Goal: Task Accomplishment & Management: Manage account settings

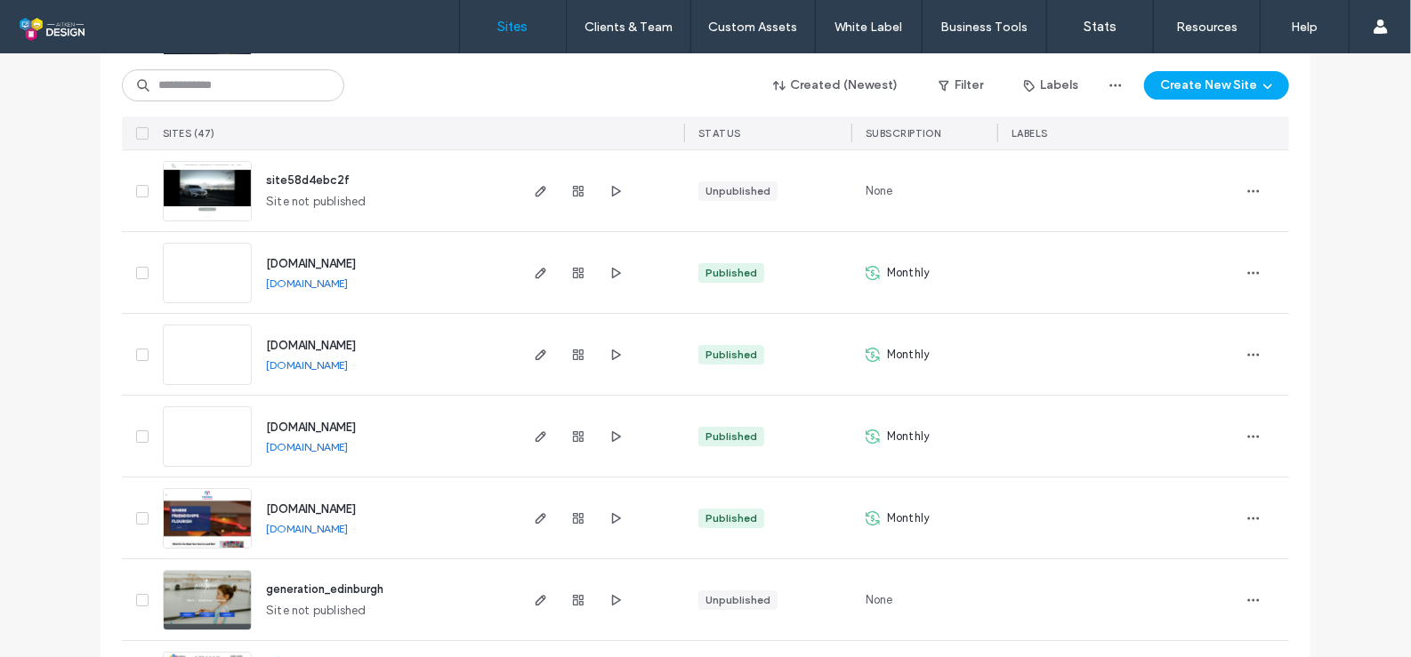
scroll to position [3561, 0]
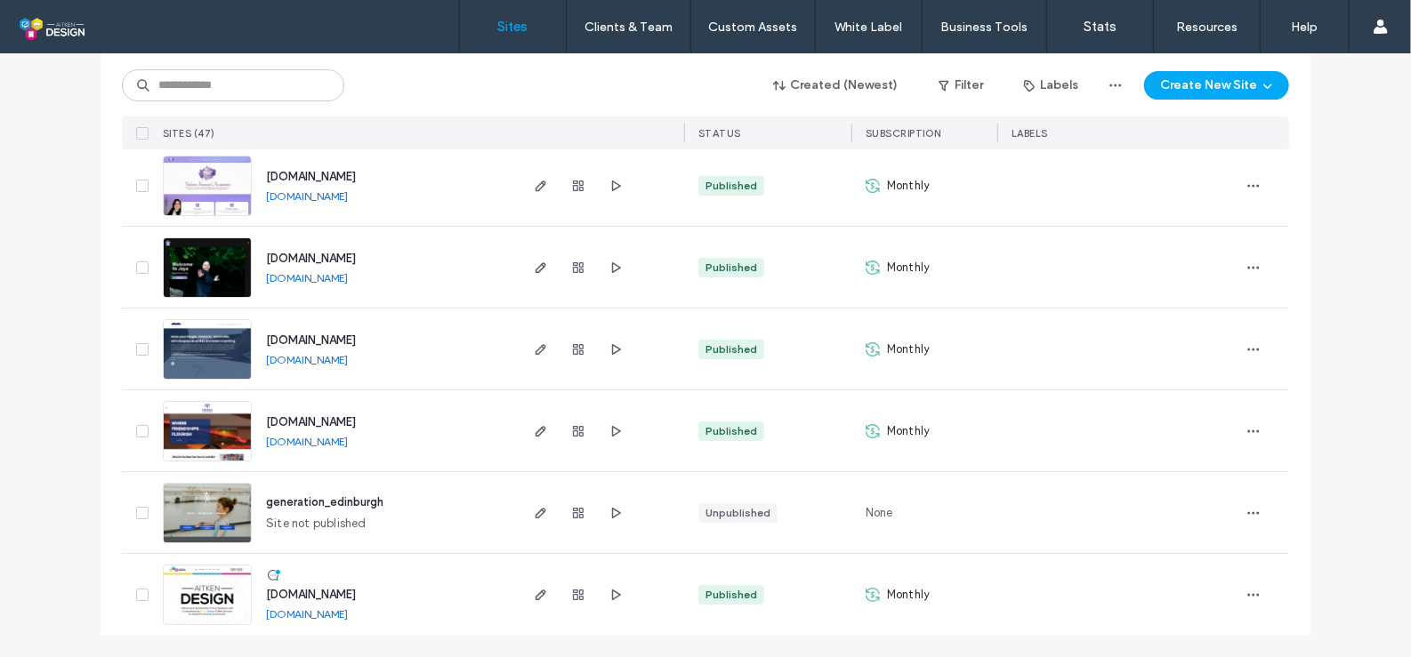
click at [215, 595] on img at bounding box center [207, 626] width 87 height 121
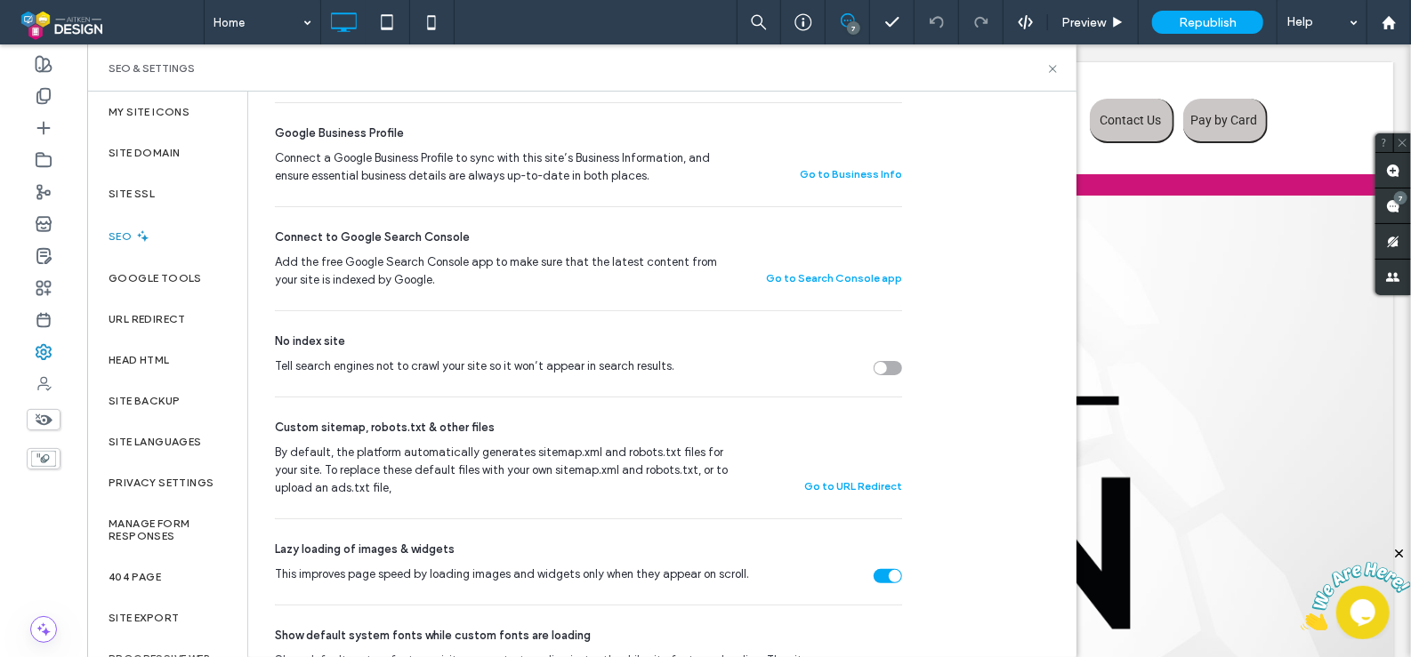
scroll to position [496, 0]
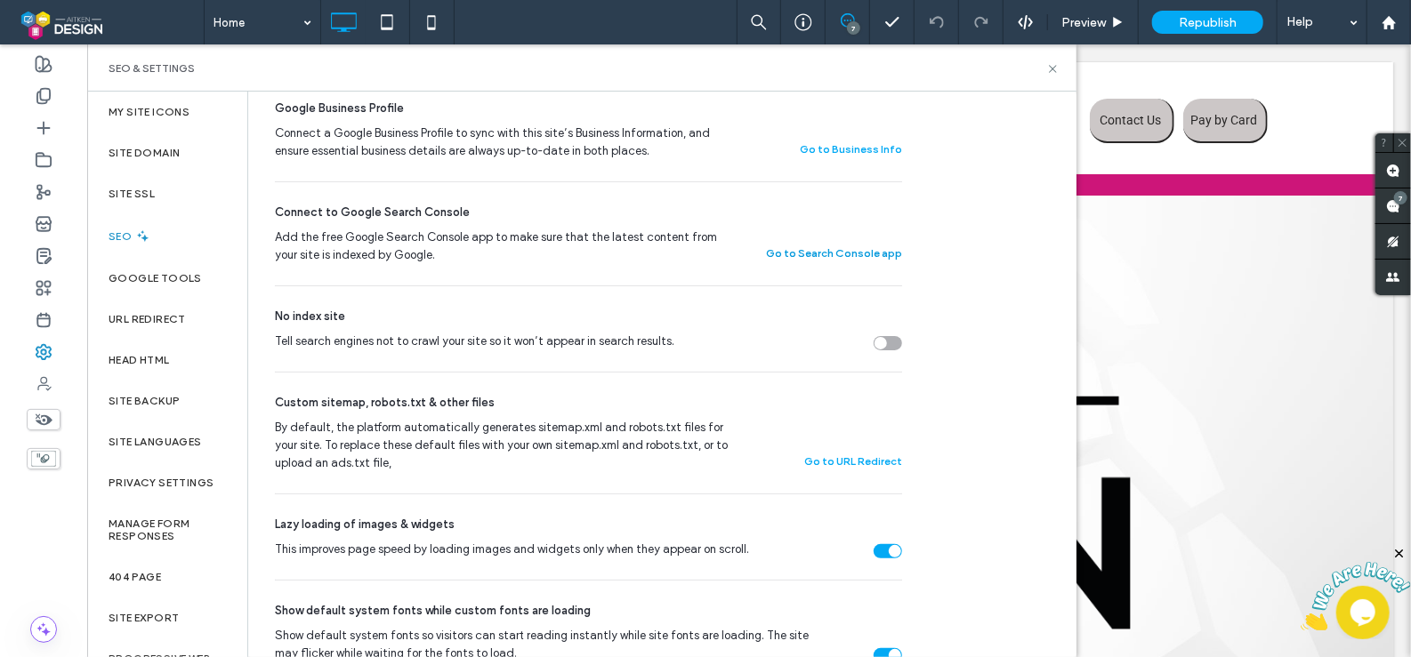
click at [870, 253] on button "Go to Search Console app" at bounding box center [834, 253] width 136 height 21
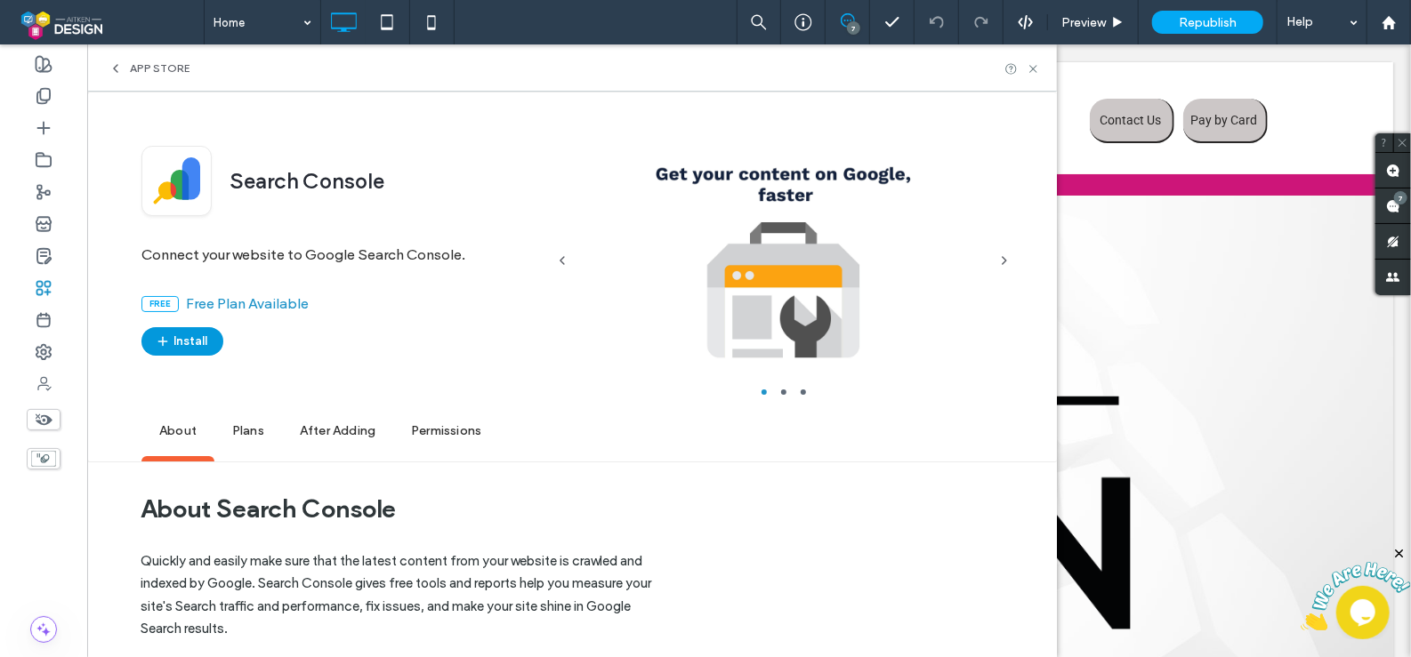
click at [197, 343] on button "Install" at bounding box center [182, 341] width 82 height 28
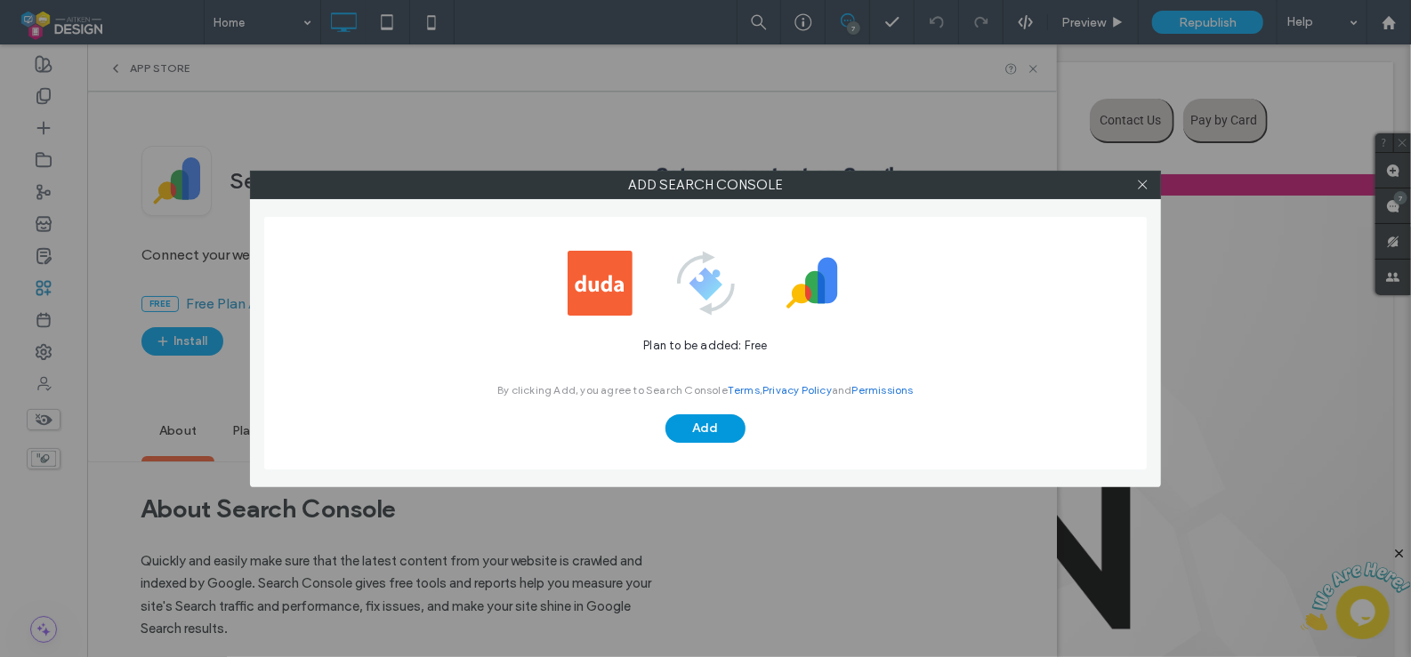
click at [702, 433] on button "Add" at bounding box center [705, 428] width 80 height 28
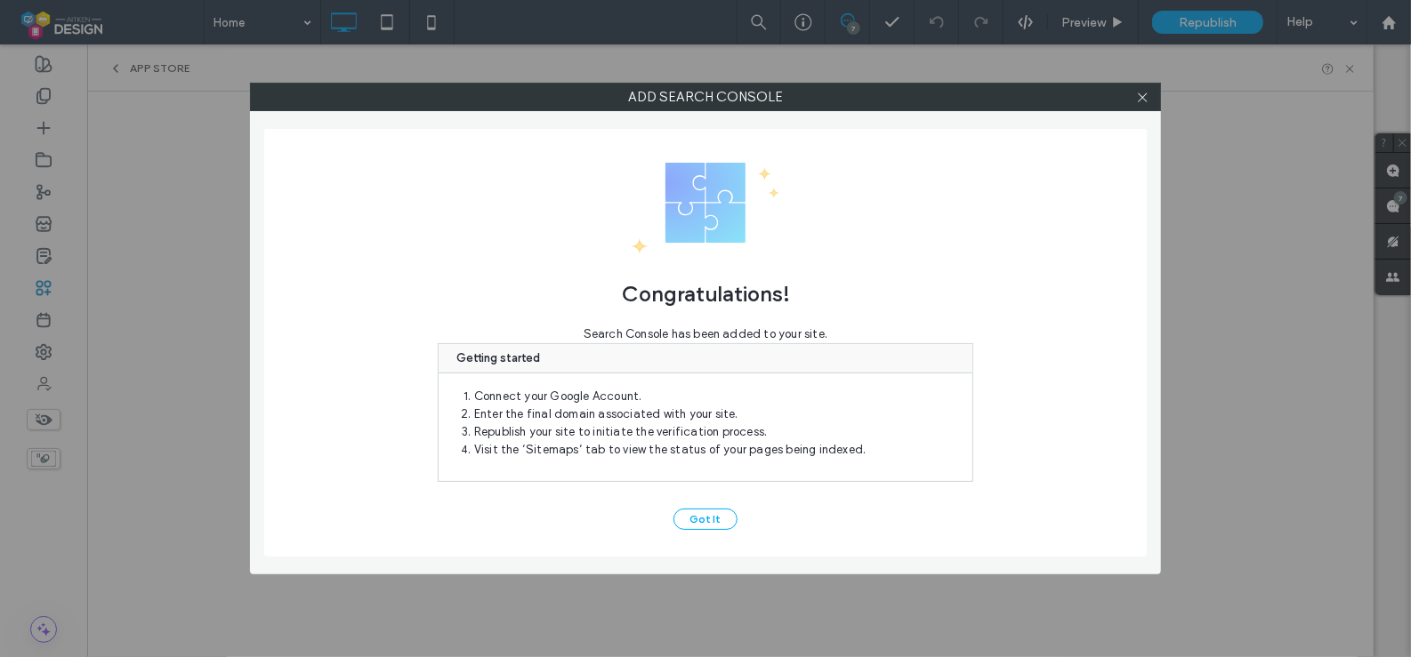
click at [715, 513] on button "Got It" at bounding box center [705, 519] width 64 height 21
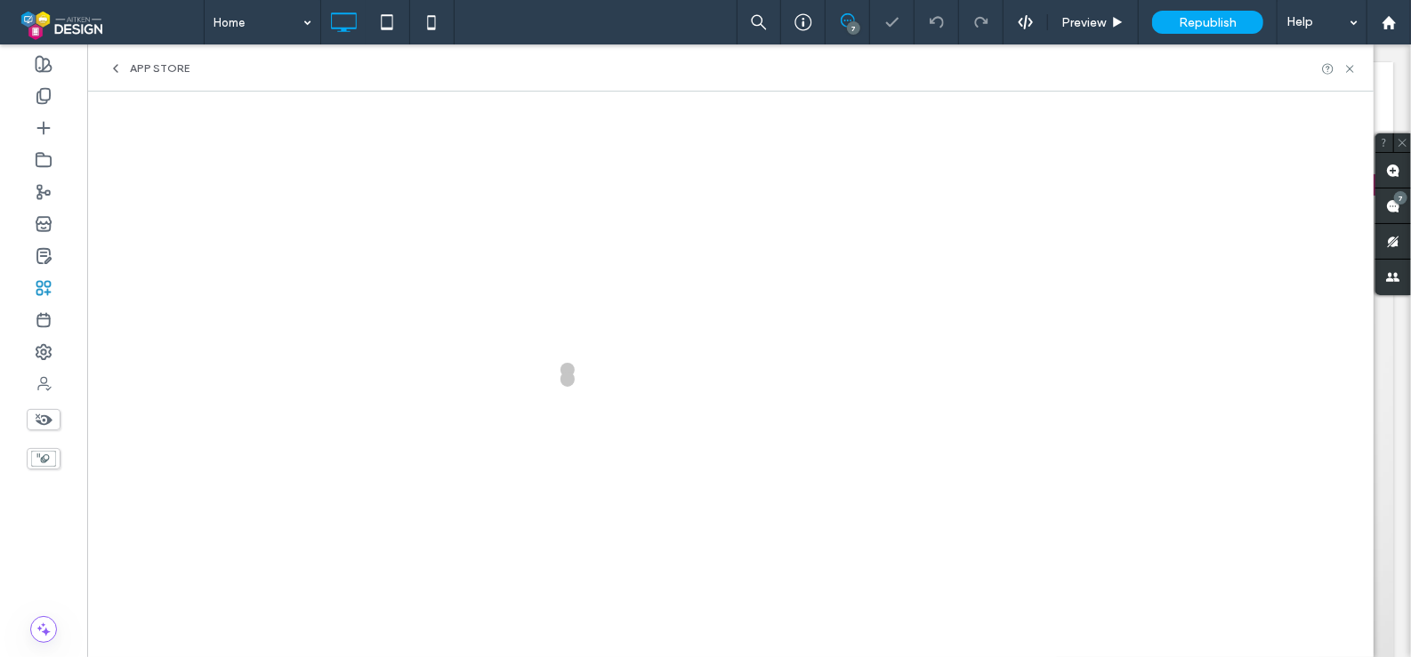
scroll to position [0, 0]
click at [48, 356] on use at bounding box center [43, 352] width 14 height 14
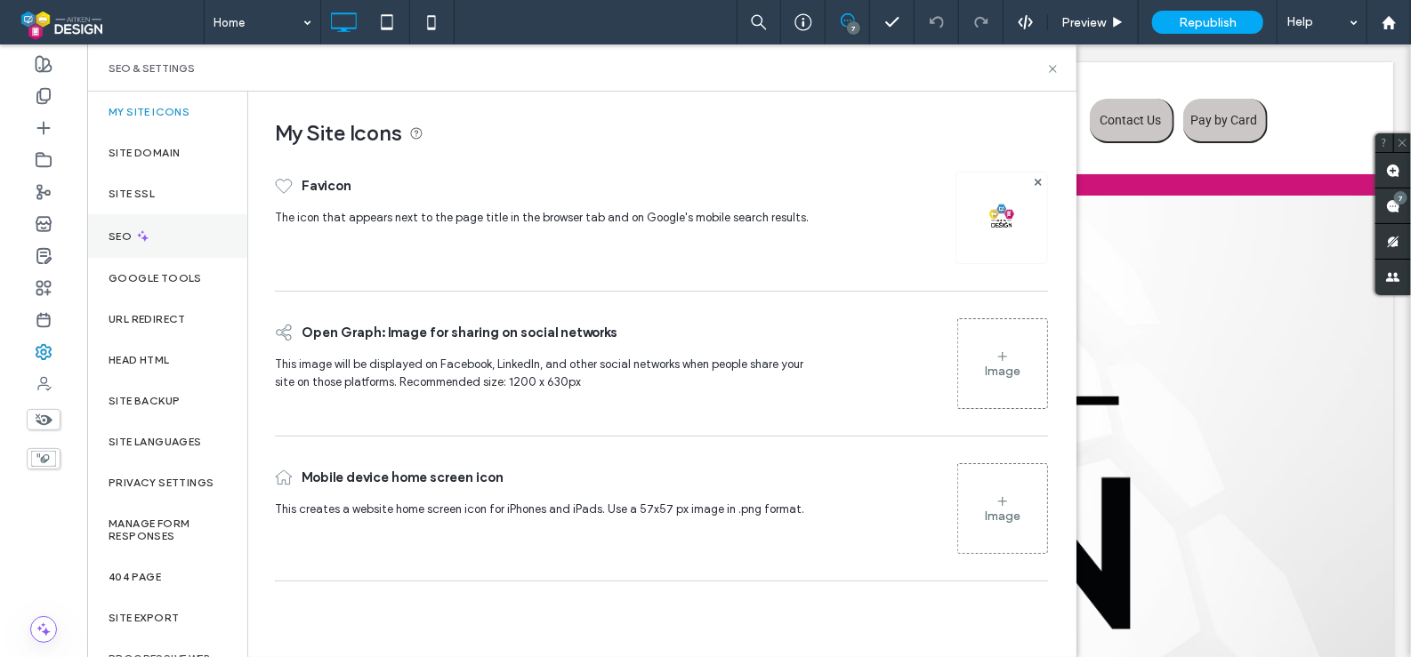
click at [139, 243] on icon at bounding box center [142, 236] width 15 height 15
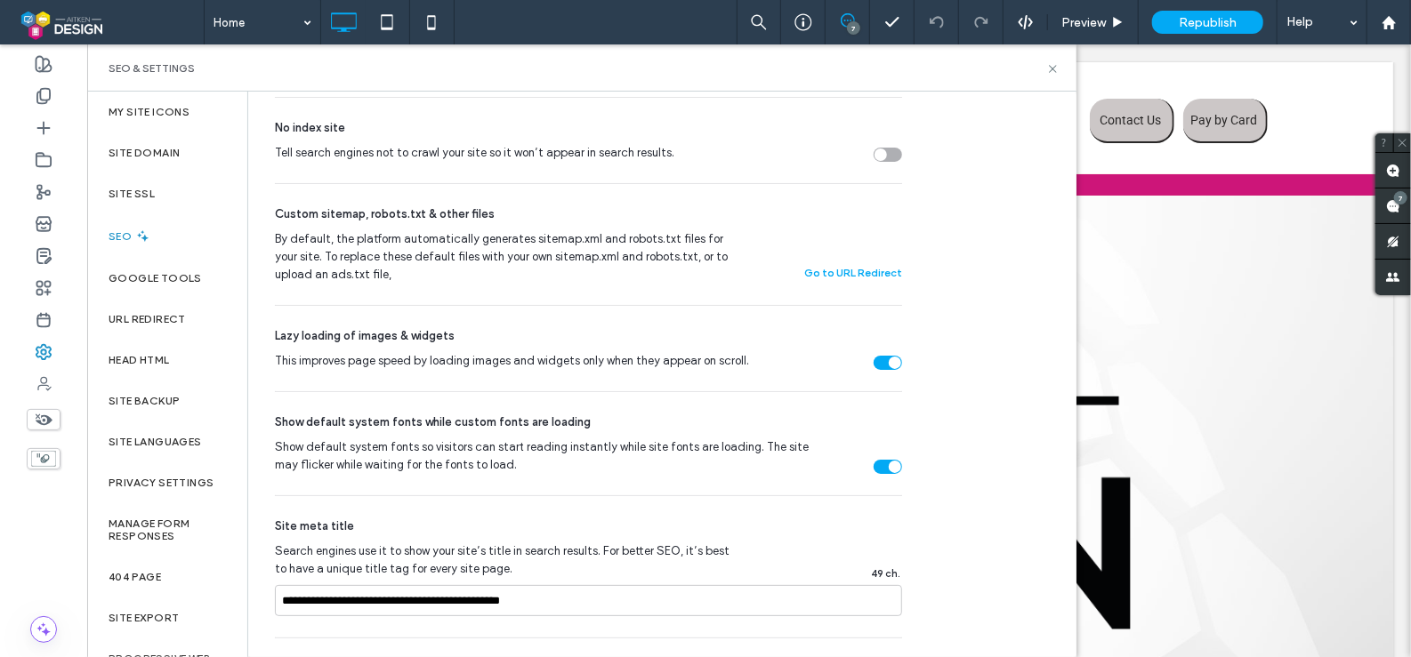
scroll to position [706, 0]
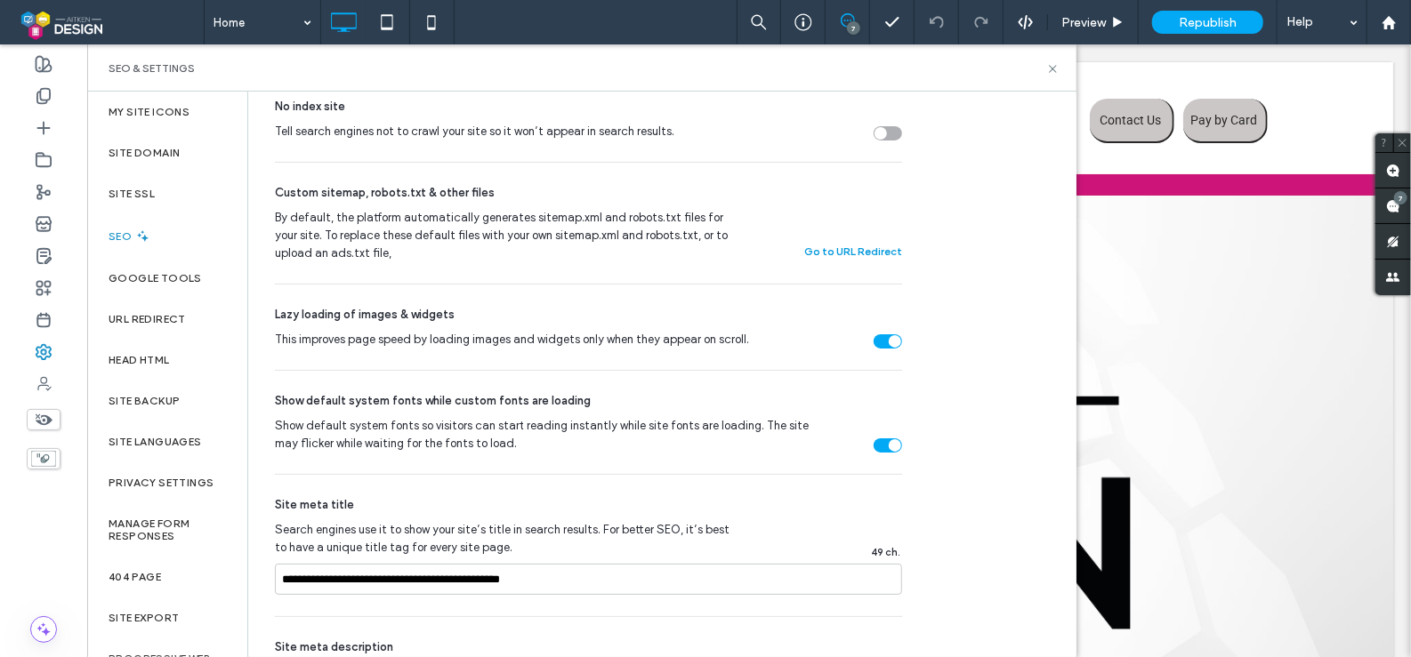
click at [827, 253] on button "Go to URL Redirect" at bounding box center [853, 251] width 98 height 21
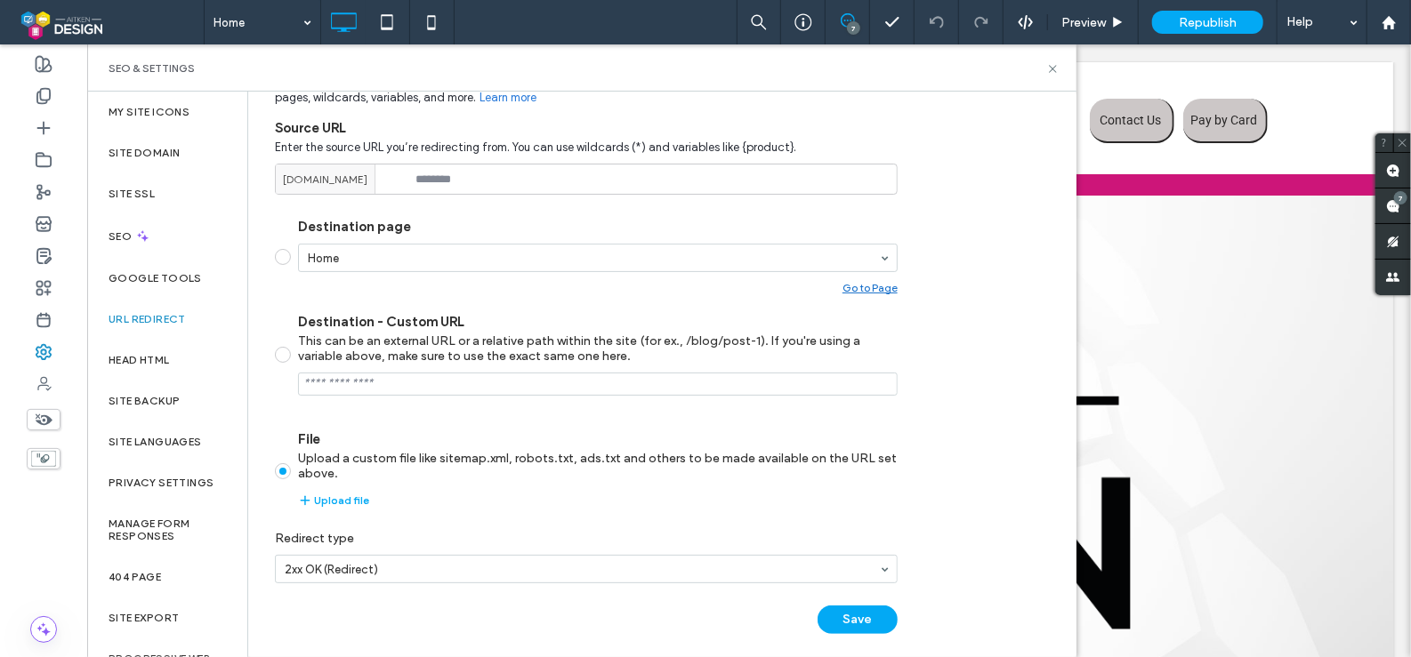
scroll to position [237, 0]
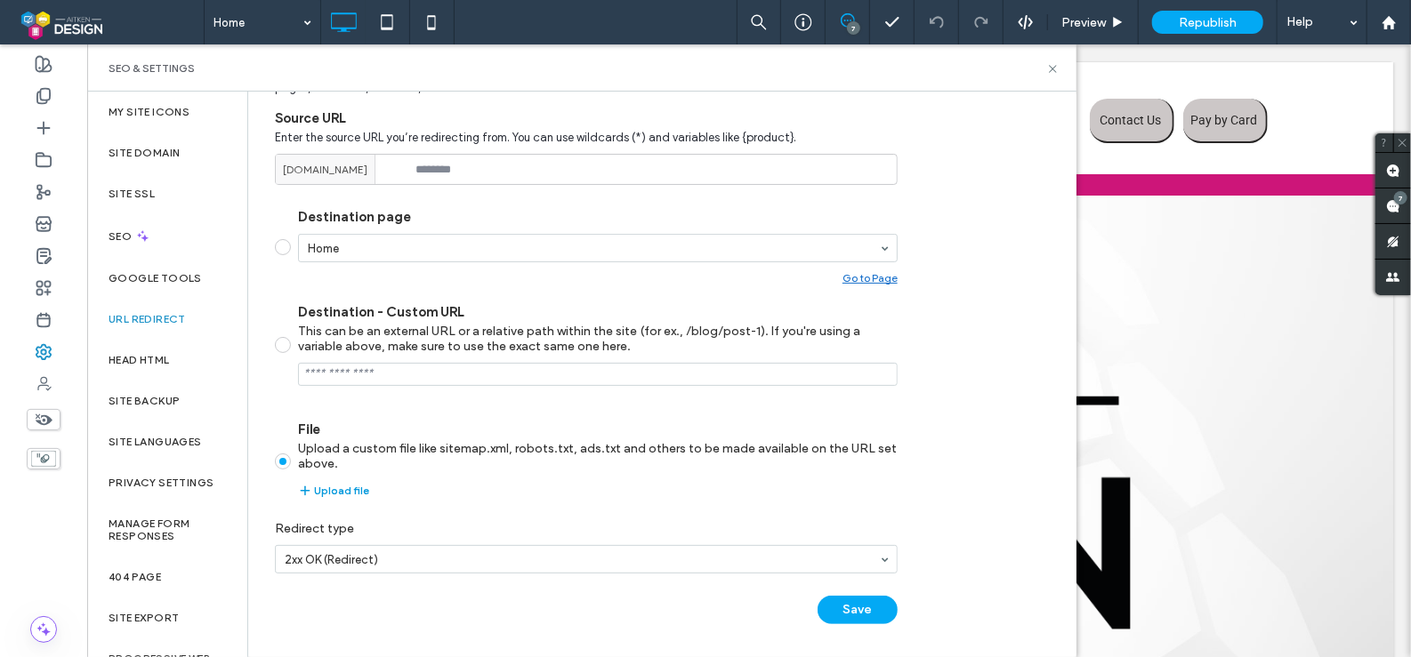
click at [307, 485] on icon "button" at bounding box center [305, 491] width 14 height 14
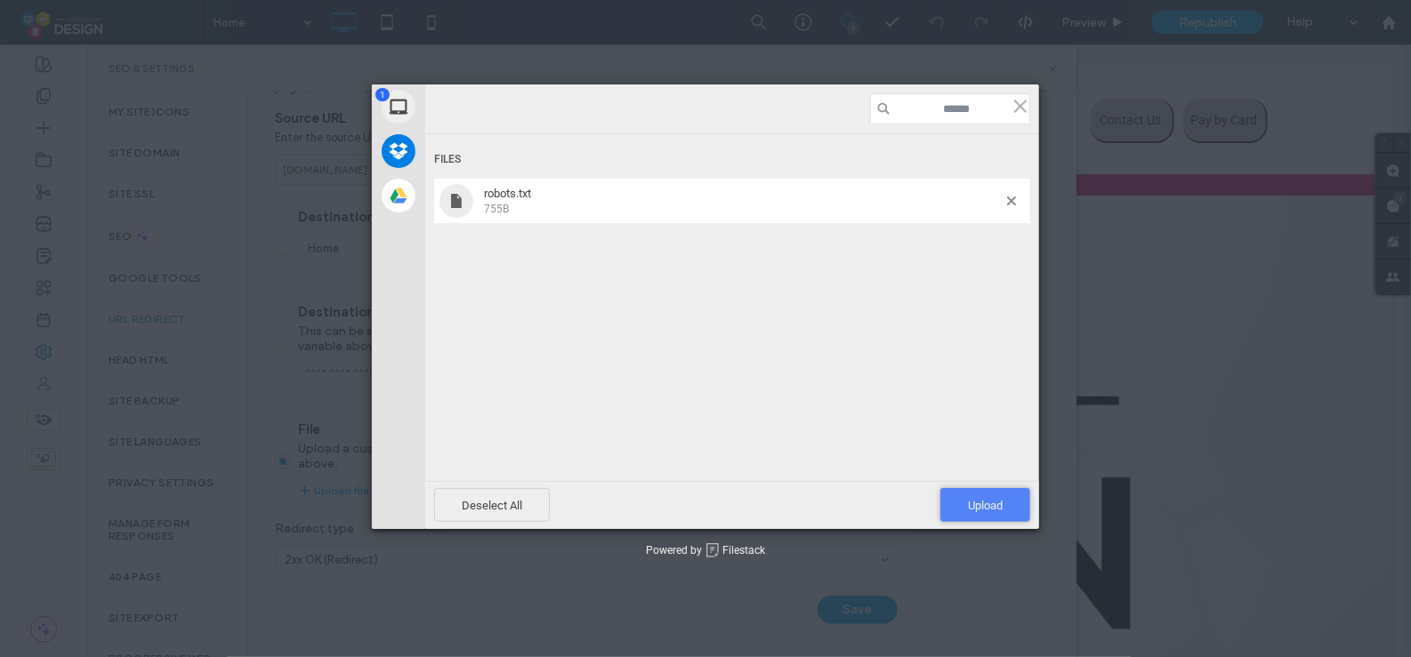
click at [970, 494] on span "Upload 1" at bounding box center [985, 505] width 90 height 34
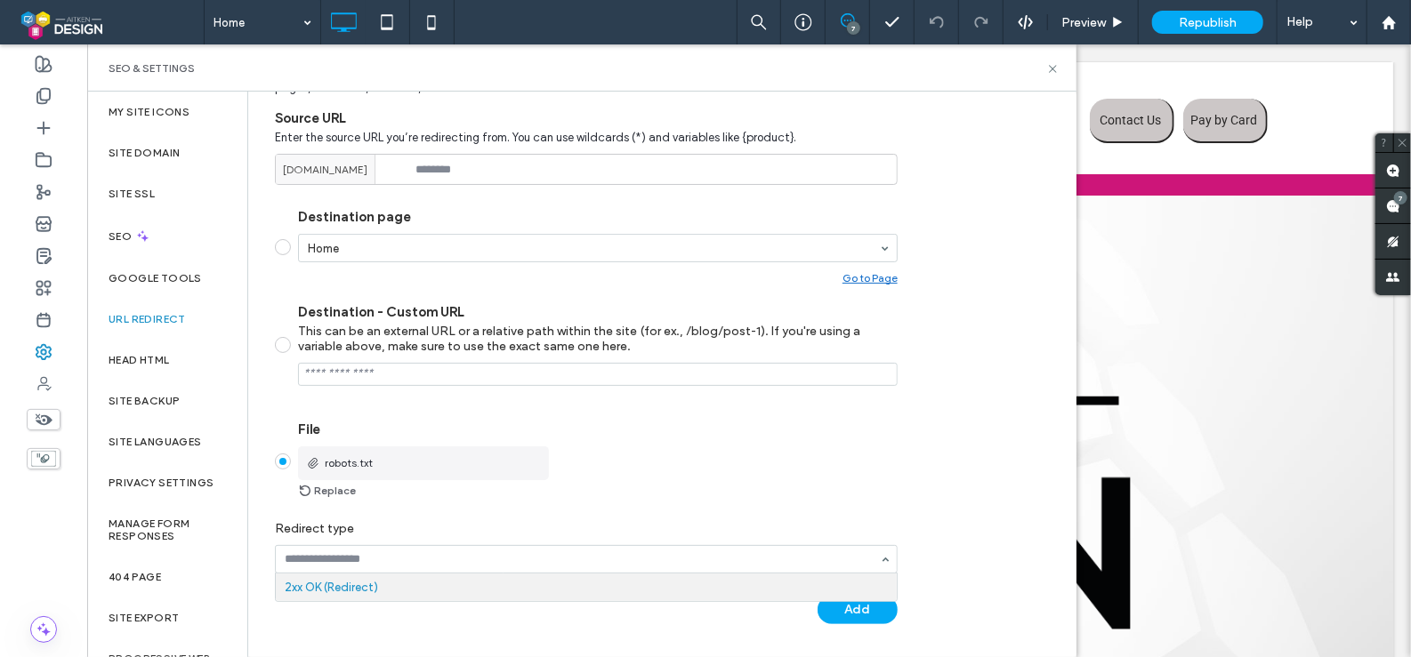
click at [689, 501] on div "Replace" at bounding box center [597, 490] width 599 height 21
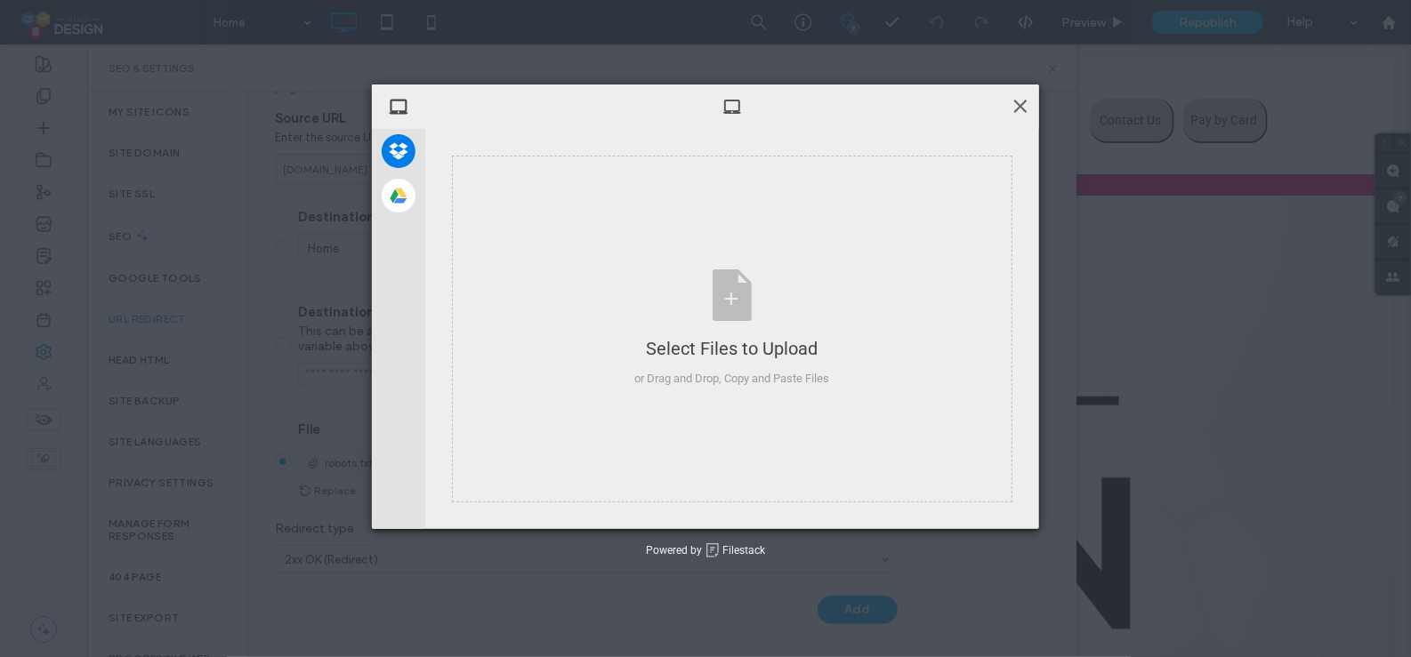
click at [1019, 104] on span at bounding box center [1020, 106] width 20 height 20
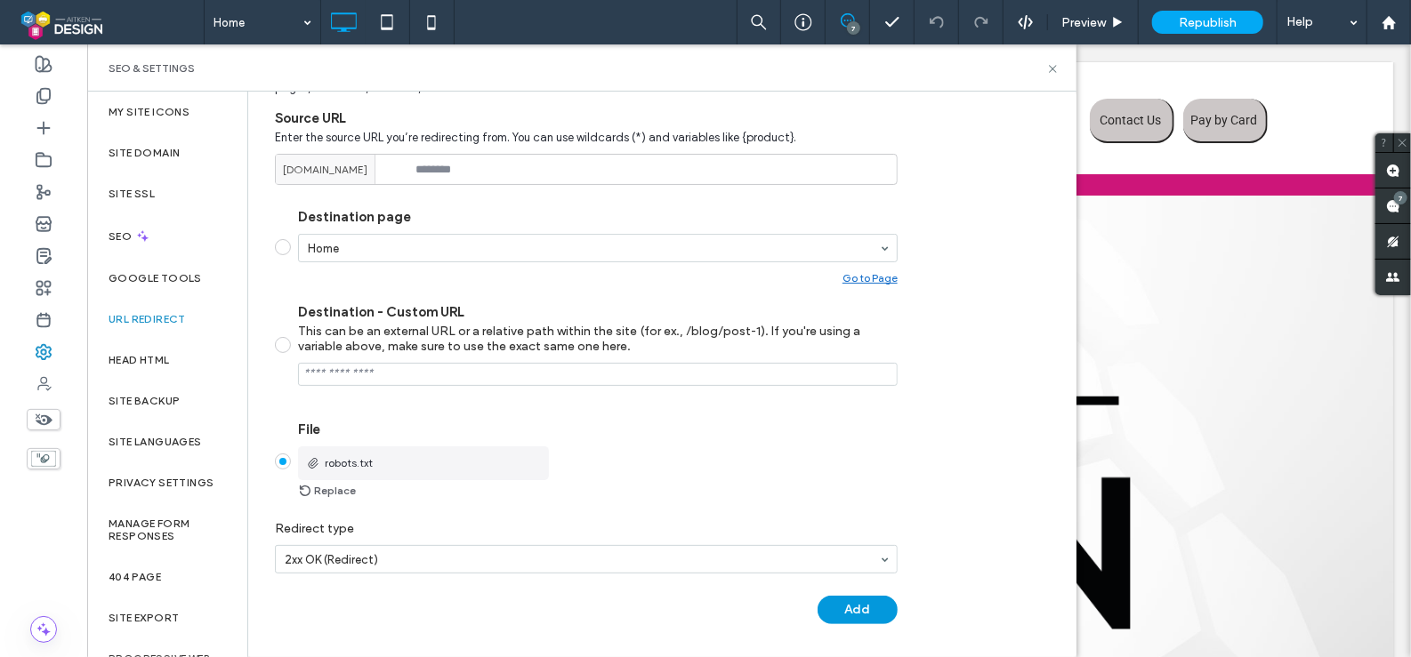
click at [867, 596] on button "Add" at bounding box center [857, 610] width 80 height 28
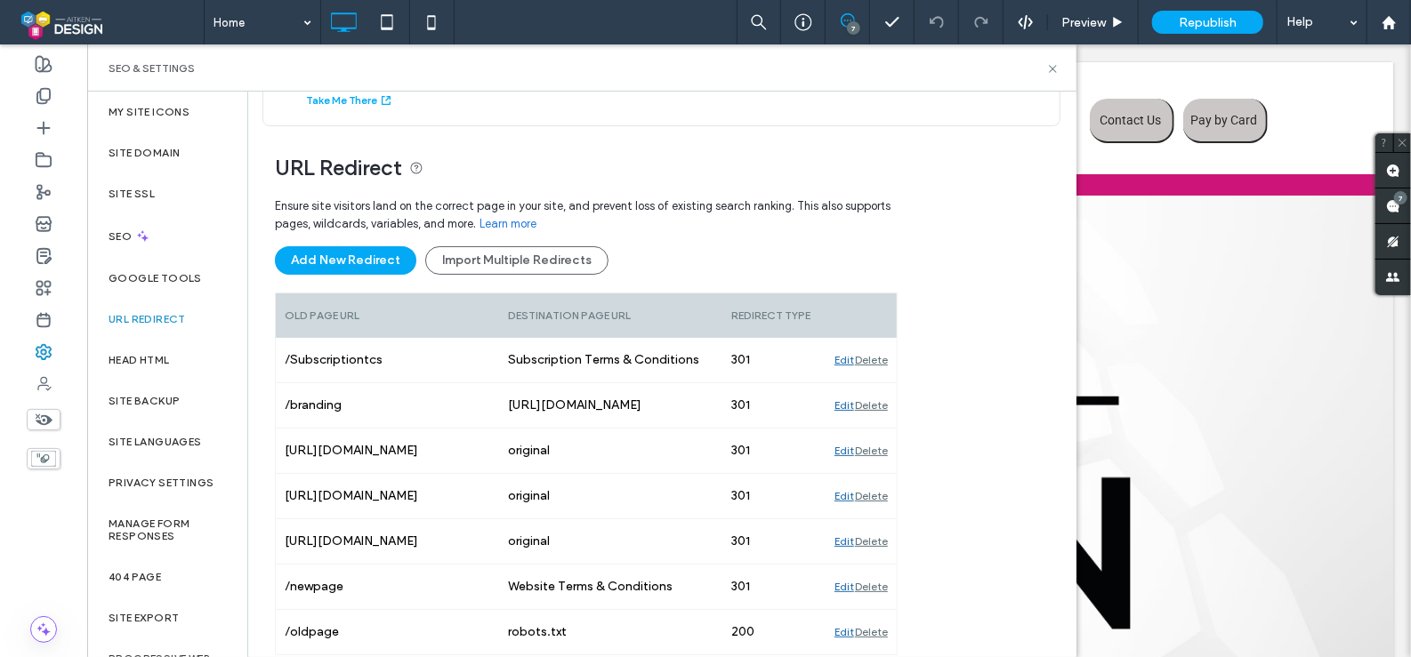
scroll to position [167, 0]
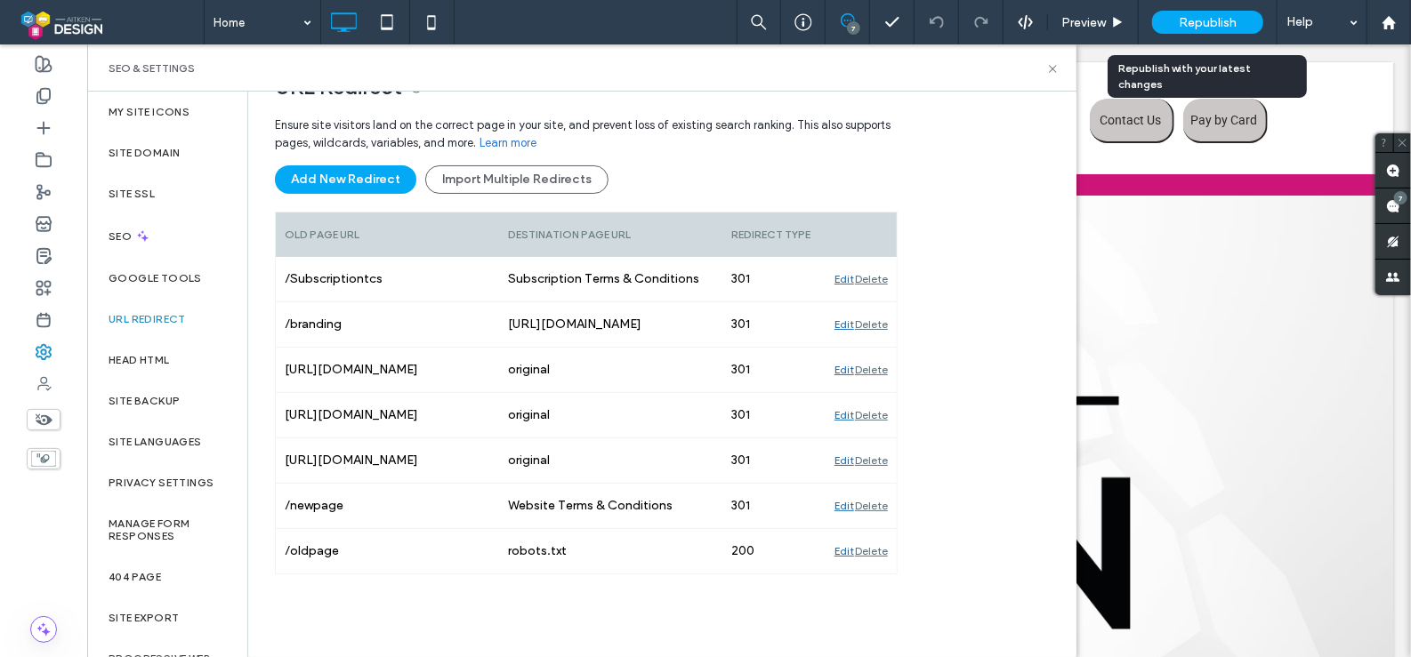
click at [1189, 23] on span "Republish" at bounding box center [1208, 22] width 58 height 15
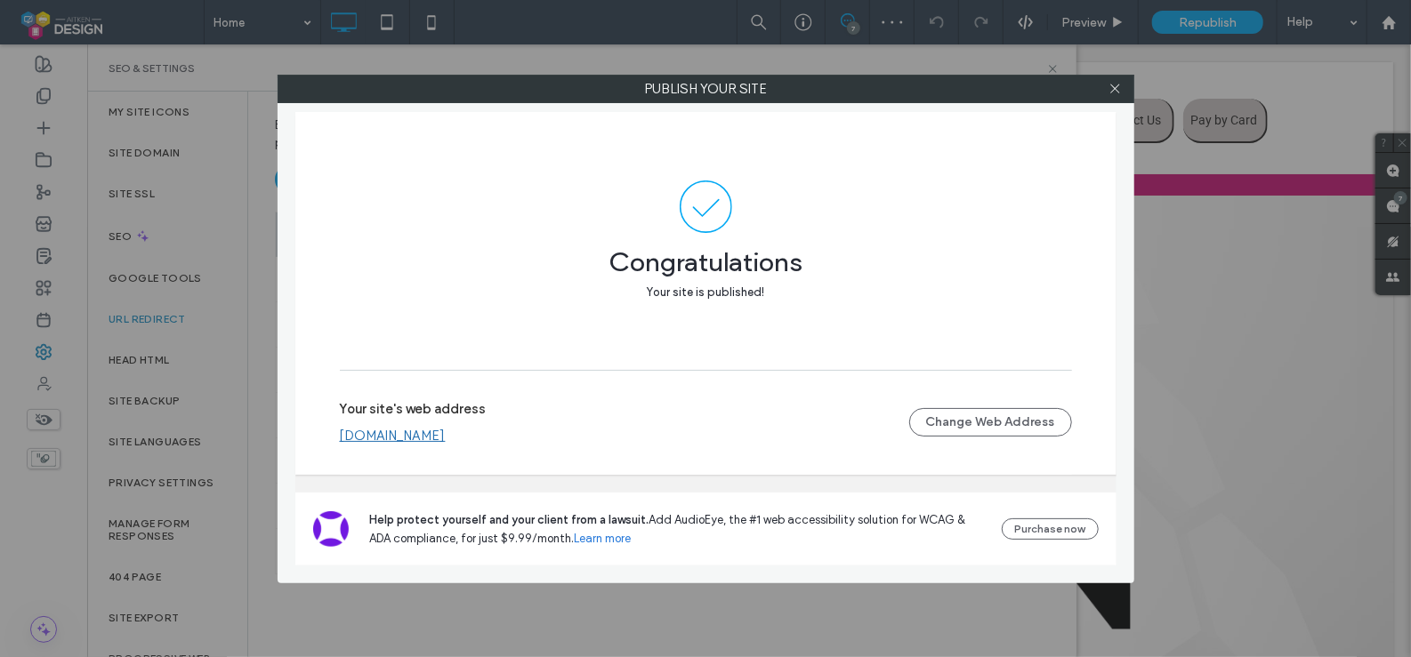
click at [446, 435] on link "[DOMAIN_NAME]" at bounding box center [393, 436] width 106 height 16
click at [1120, 84] on icon at bounding box center [1114, 88] width 13 height 13
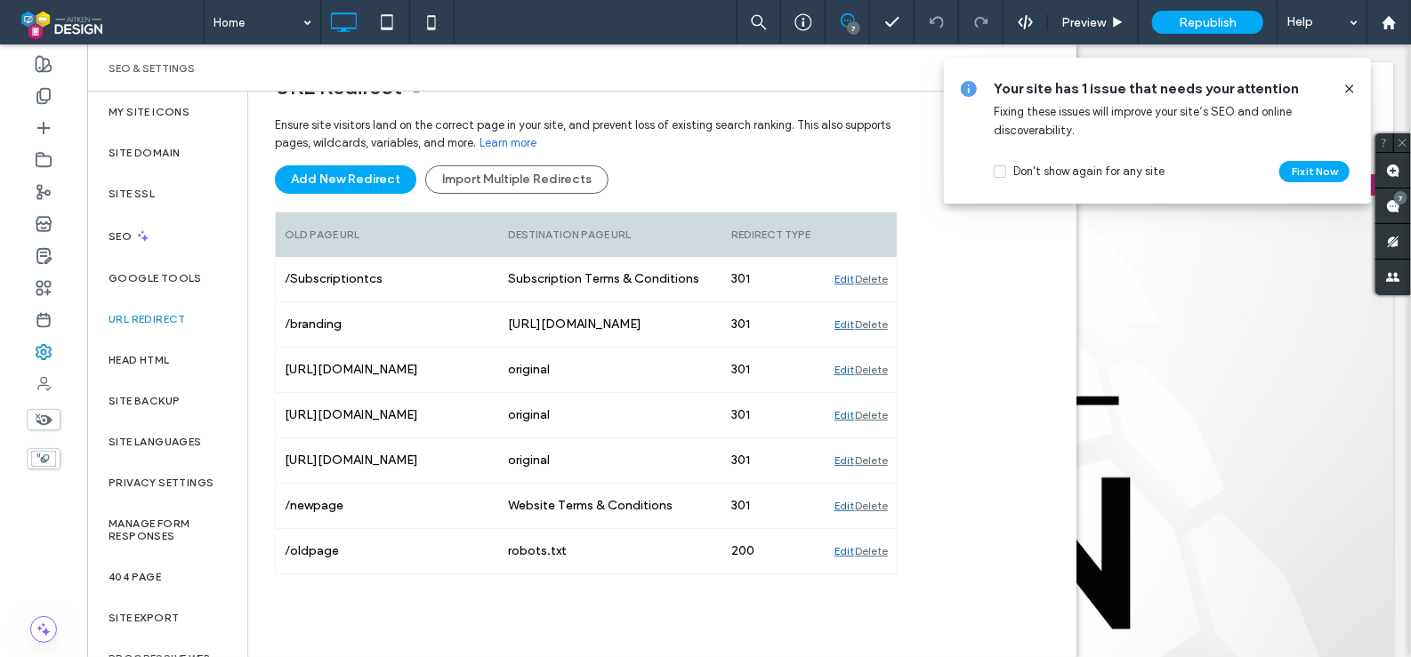
drag, startPoint x: 1351, startPoint y: 87, endPoint x: 1179, endPoint y: 51, distance: 176.4
click at [1351, 87] on icon at bounding box center [1349, 89] width 14 height 14
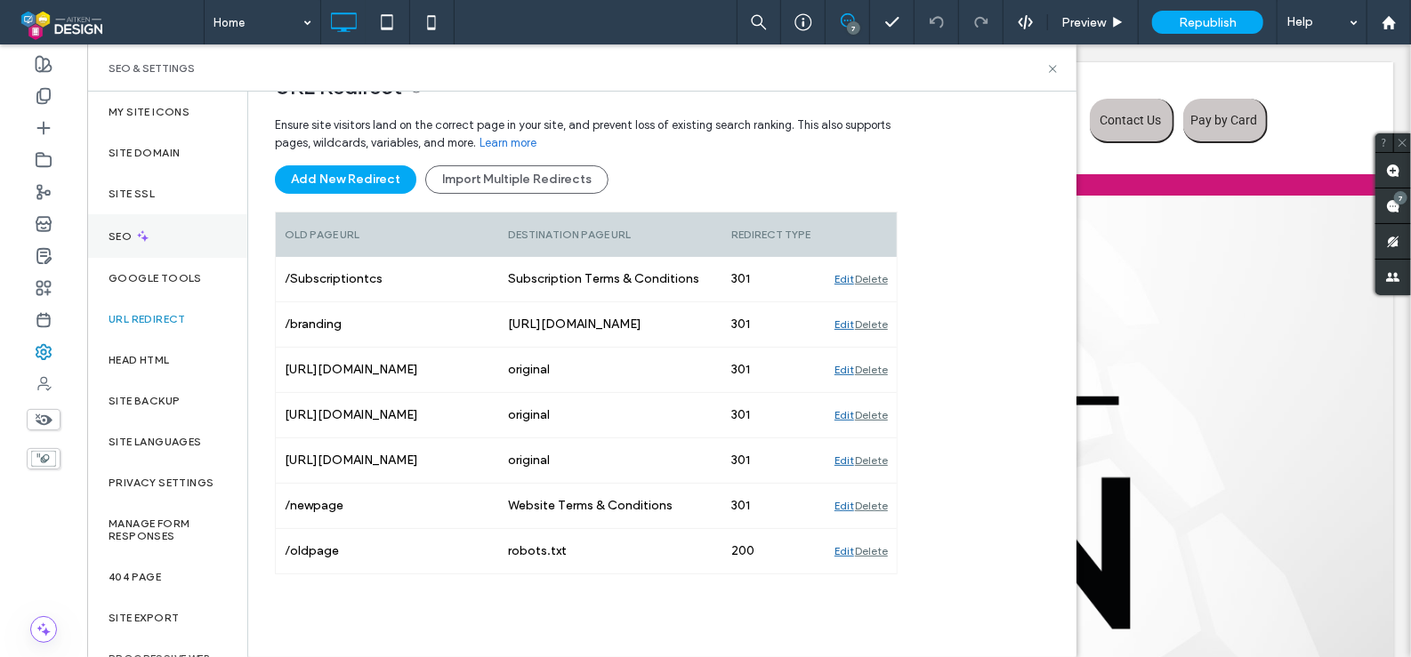
click at [133, 237] on label "SEO" at bounding box center [122, 236] width 27 height 12
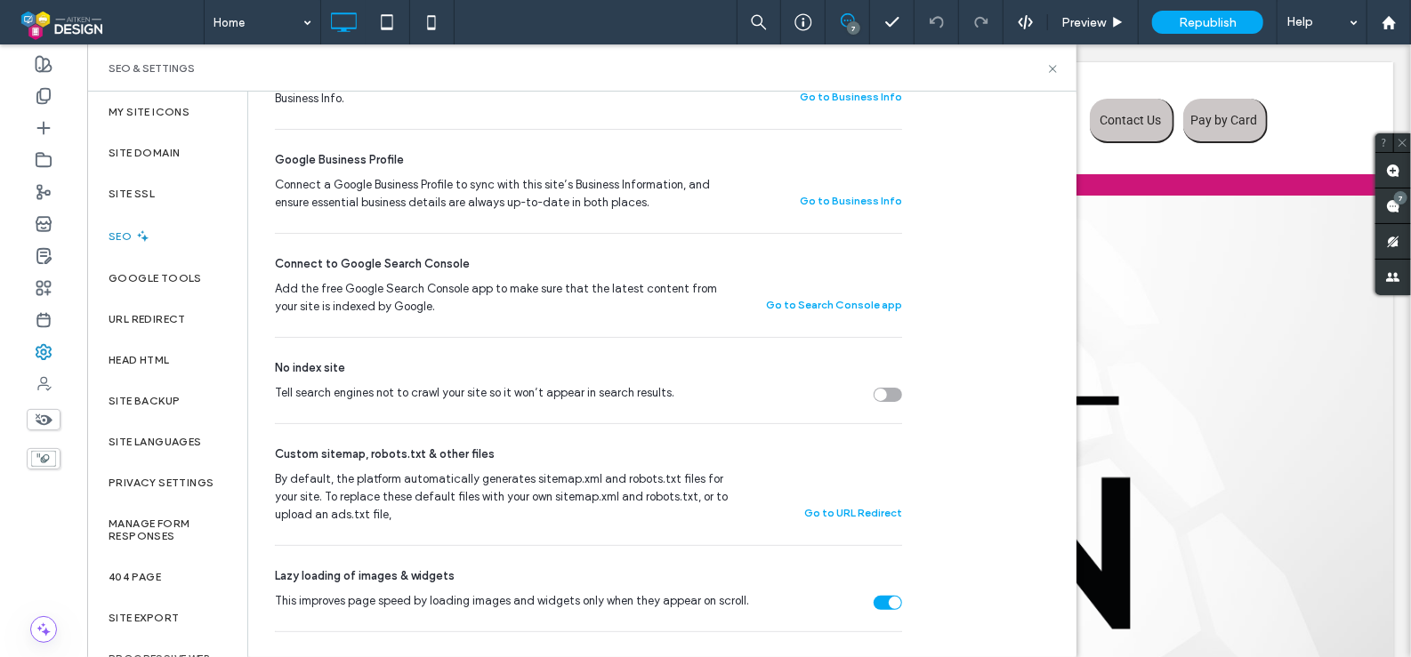
scroll to position [495, 0]
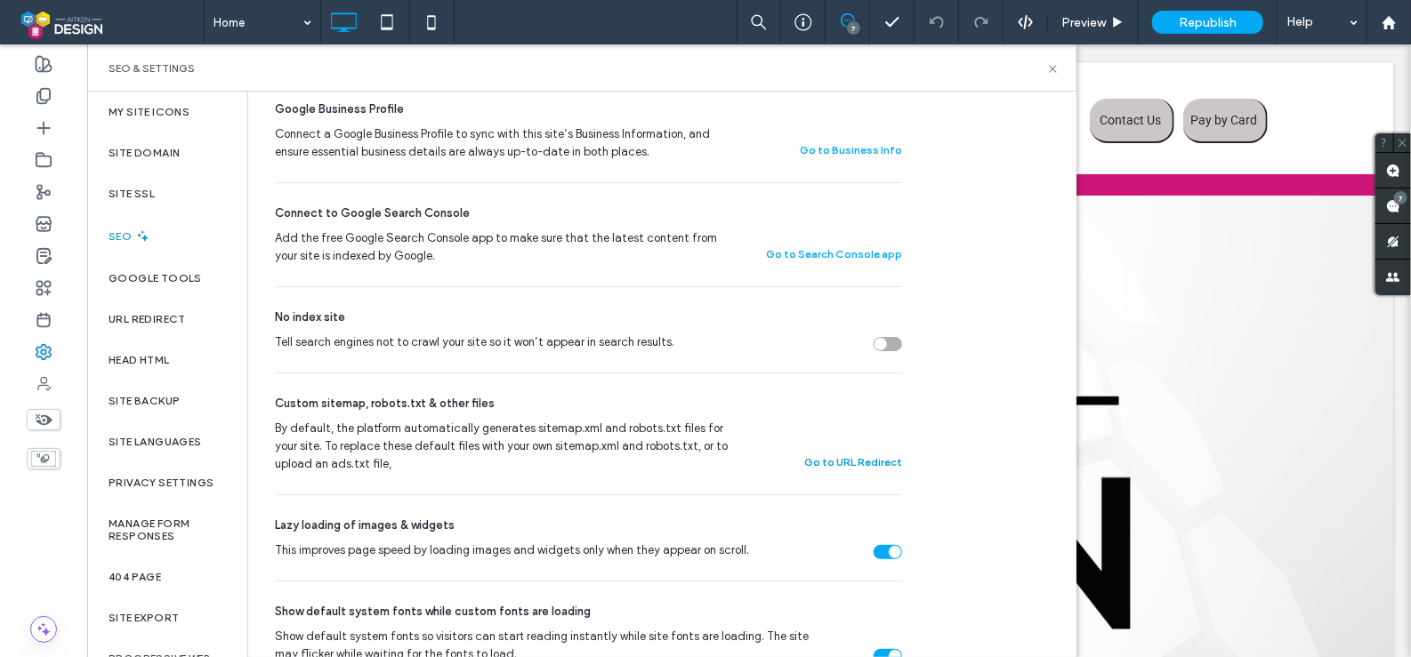
click at [828, 465] on button "Go to URL Redirect" at bounding box center [853, 462] width 98 height 21
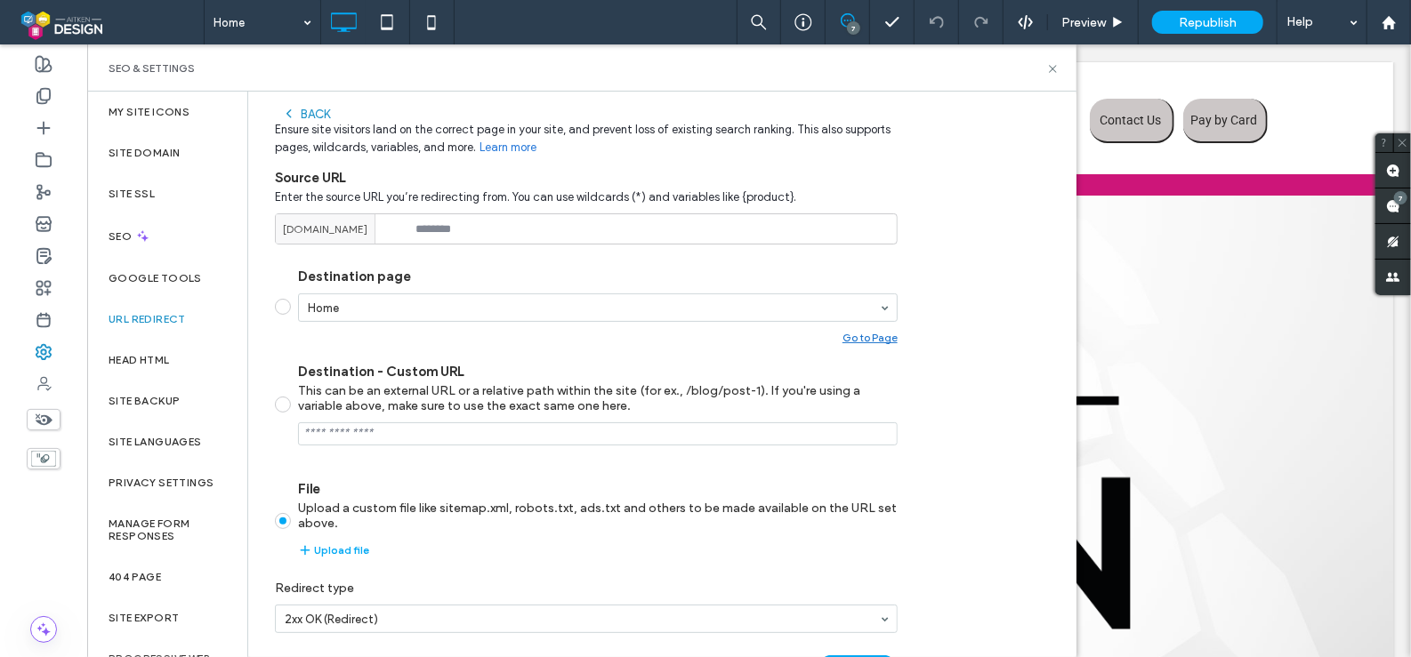
scroll to position [116, 0]
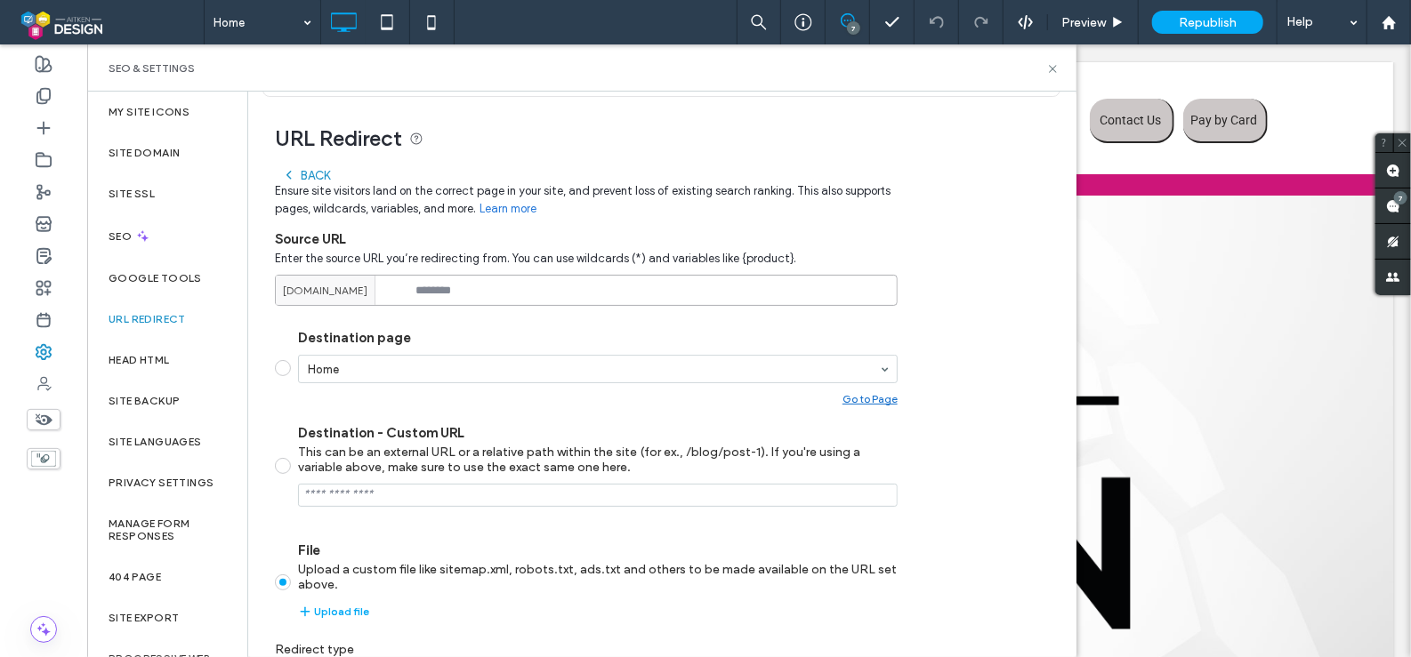
click at [468, 288] on input at bounding box center [586, 290] width 623 height 31
type input "**********"
click at [965, 211] on div "**********" at bounding box center [654, 430] width 813 height 666
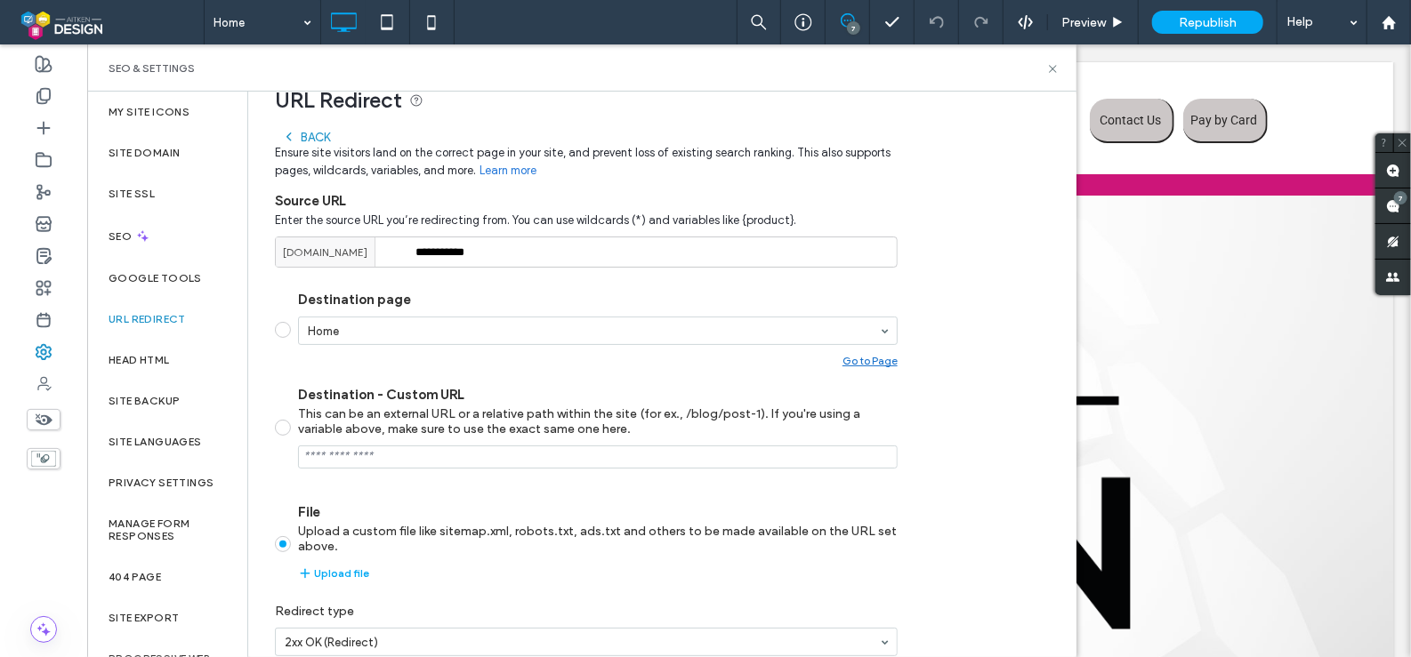
scroll to position [237, 0]
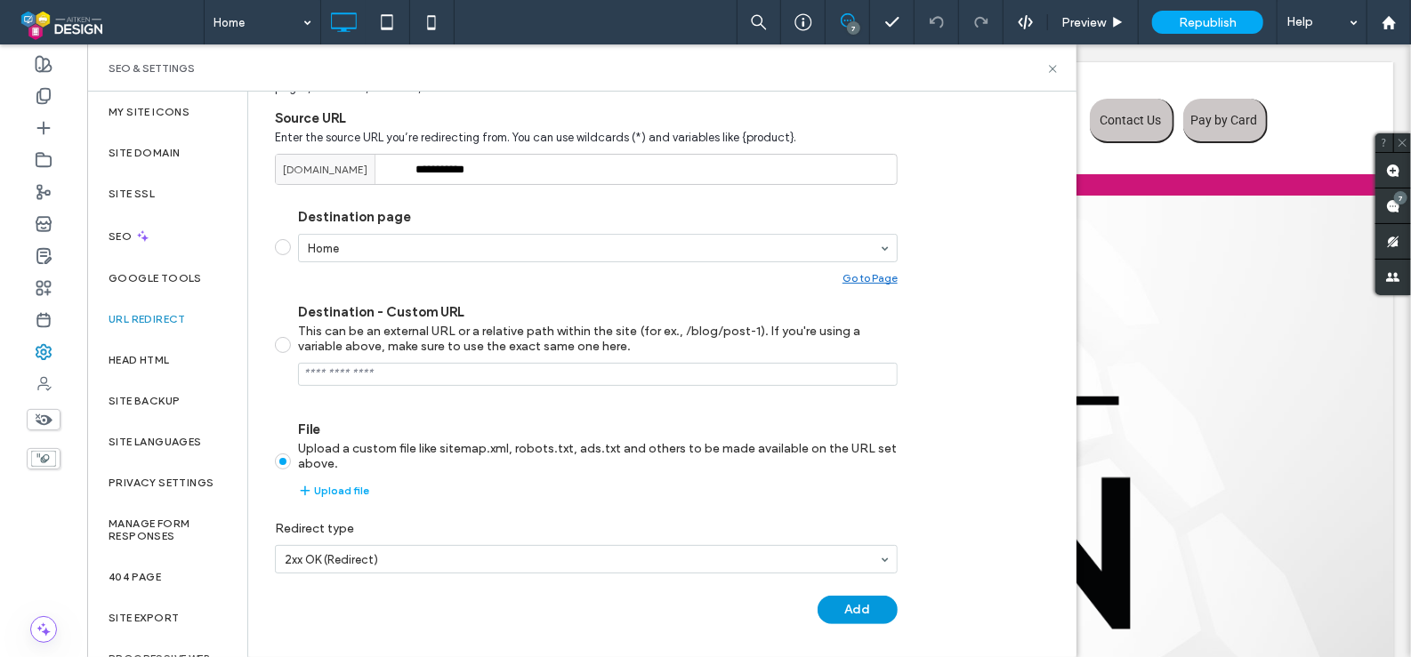
click at [866, 608] on button "Add" at bounding box center [857, 610] width 80 height 28
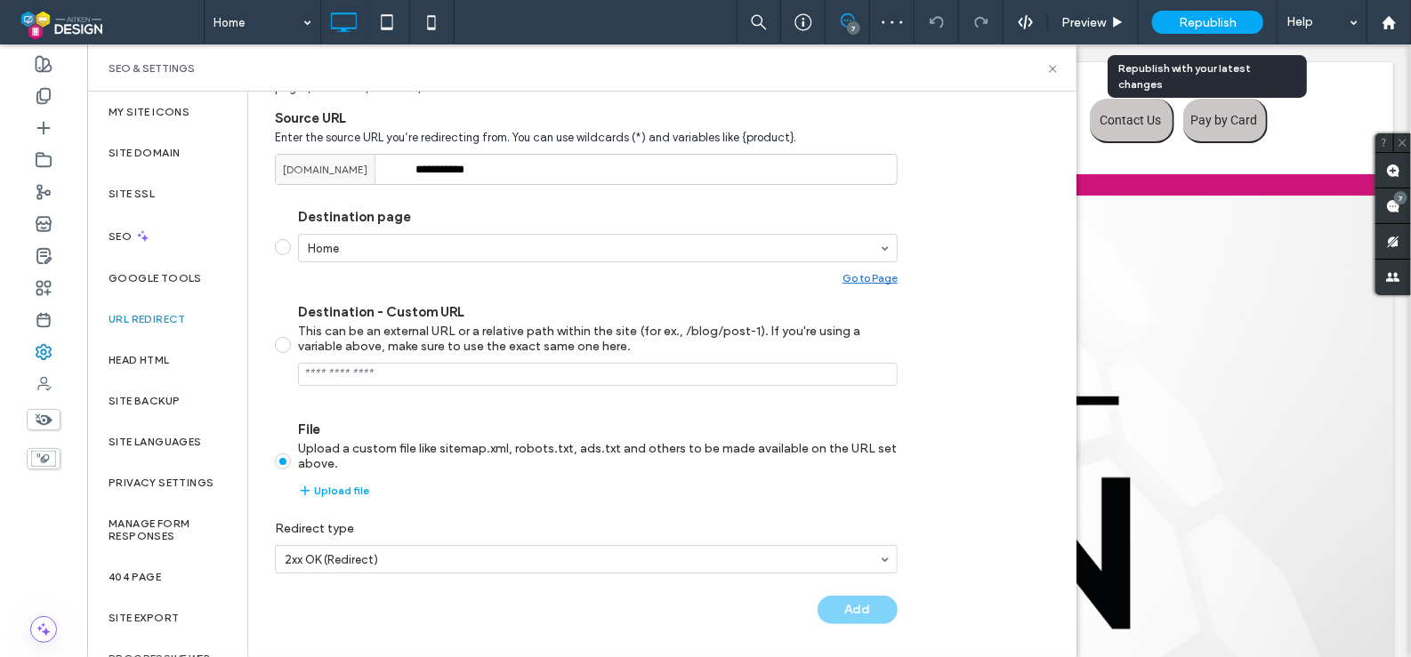
click at [1187, 17] on span "Republish" at bounding box center [1208, 22] width 58 height 15
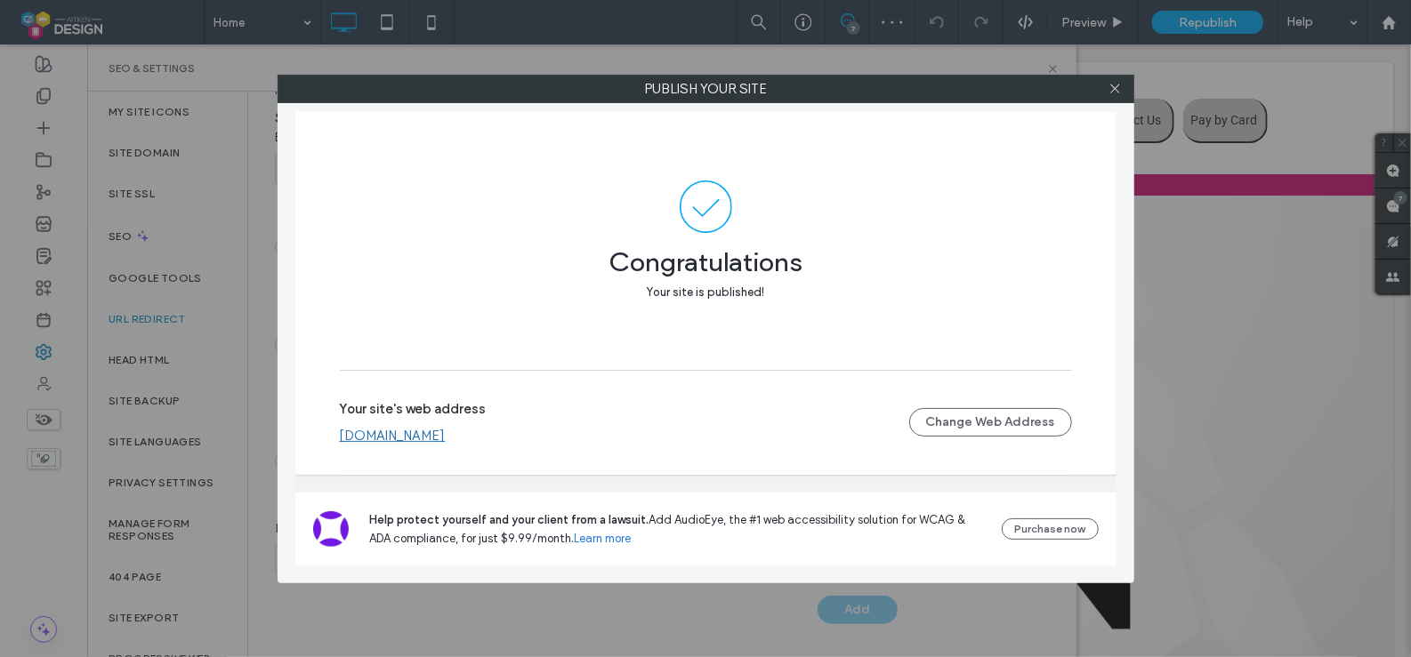
click at [458, 434] on div at bounding box center [705, 328] width 1411 height 657
click at [370, 439] on div at bounding box center [705, 328] width 1411 height 657
click at [1112, 91] on div at bounding box center [705, 328] width 1411 height 657
click at [446, 433] on link "[DOMAIN_NAME]" at bounding box center [393, 436] width 106 height 16
click at [1114, 89] on use at bounding box center [1114, 88] width 9 height 9
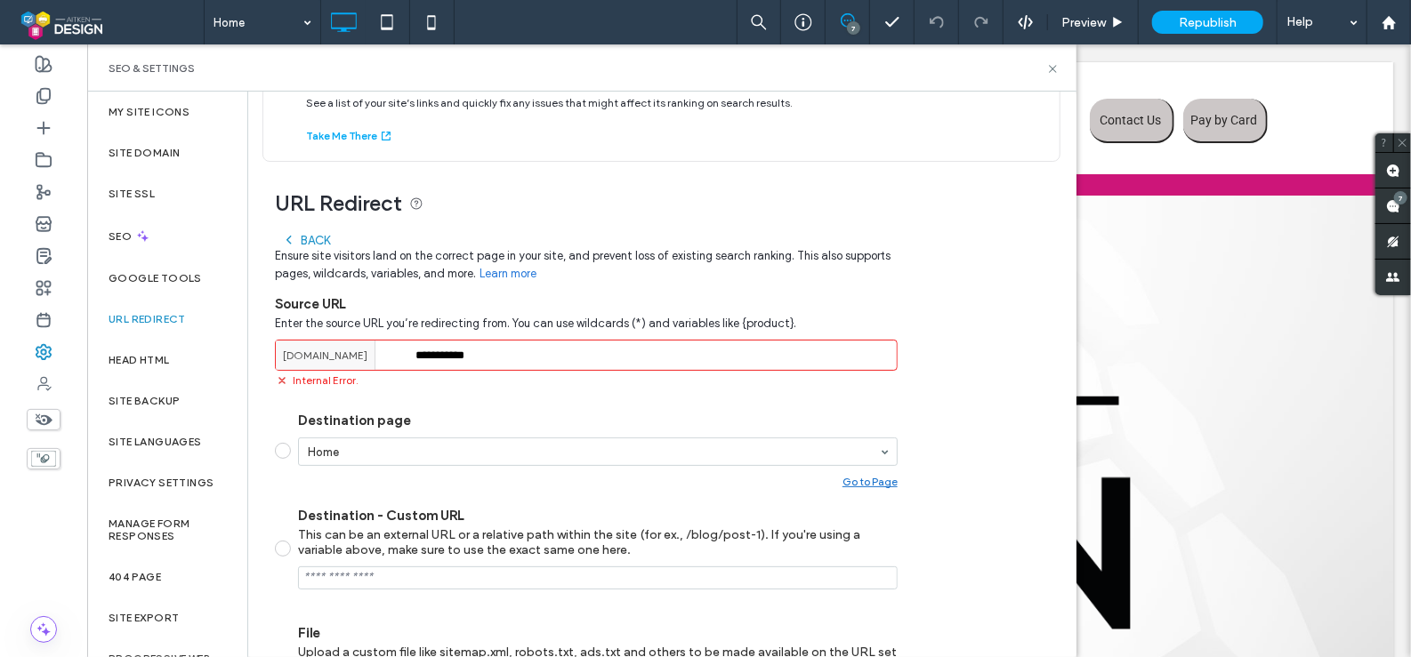
scroll to position [60, 0]
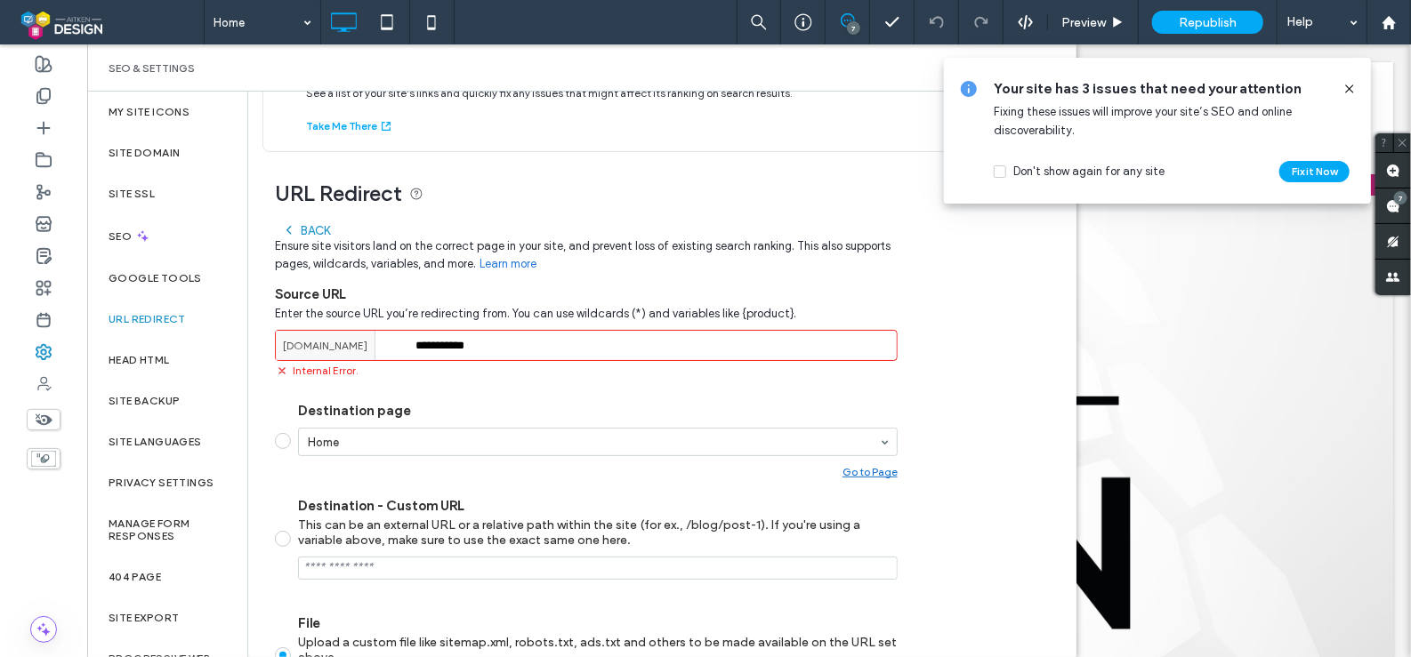
click at [1348, 90] on use at bounding box center [1349, 88] width 8 height 8
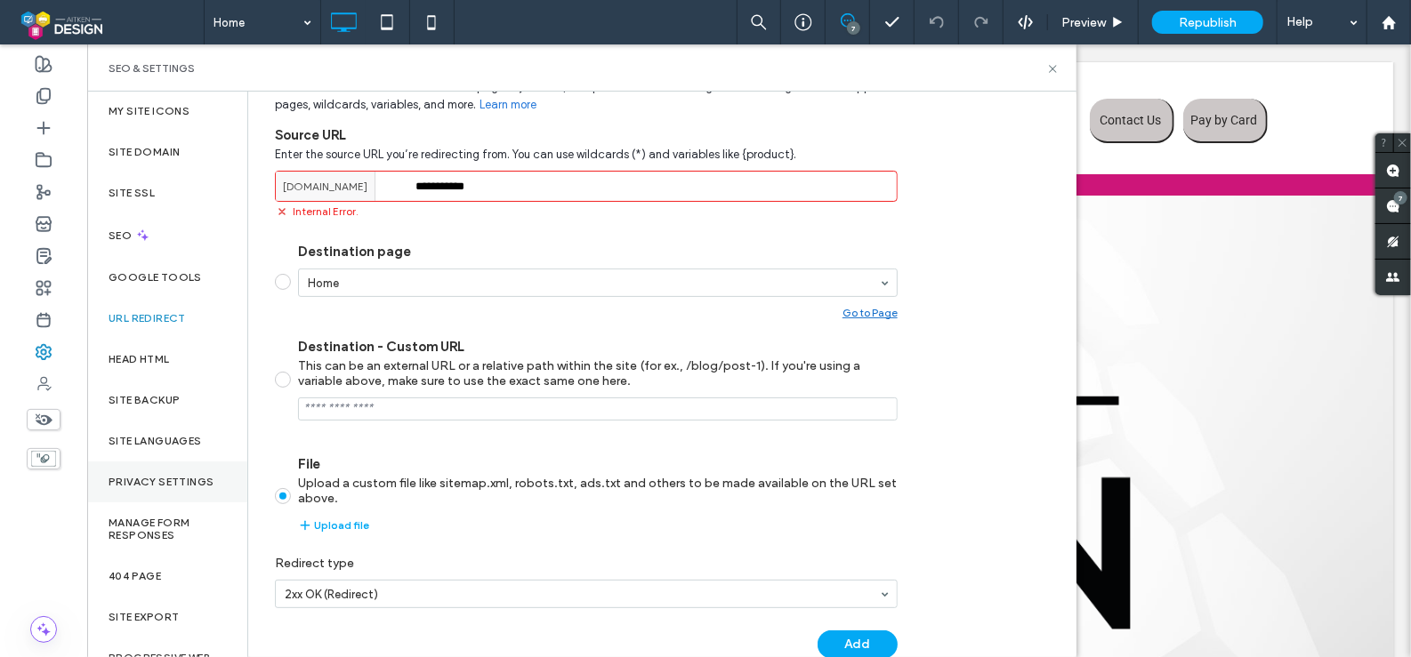
scroll to position [0, 0]
click at [54, 94] on div at bounding box center [43, 96] width 87 height 32
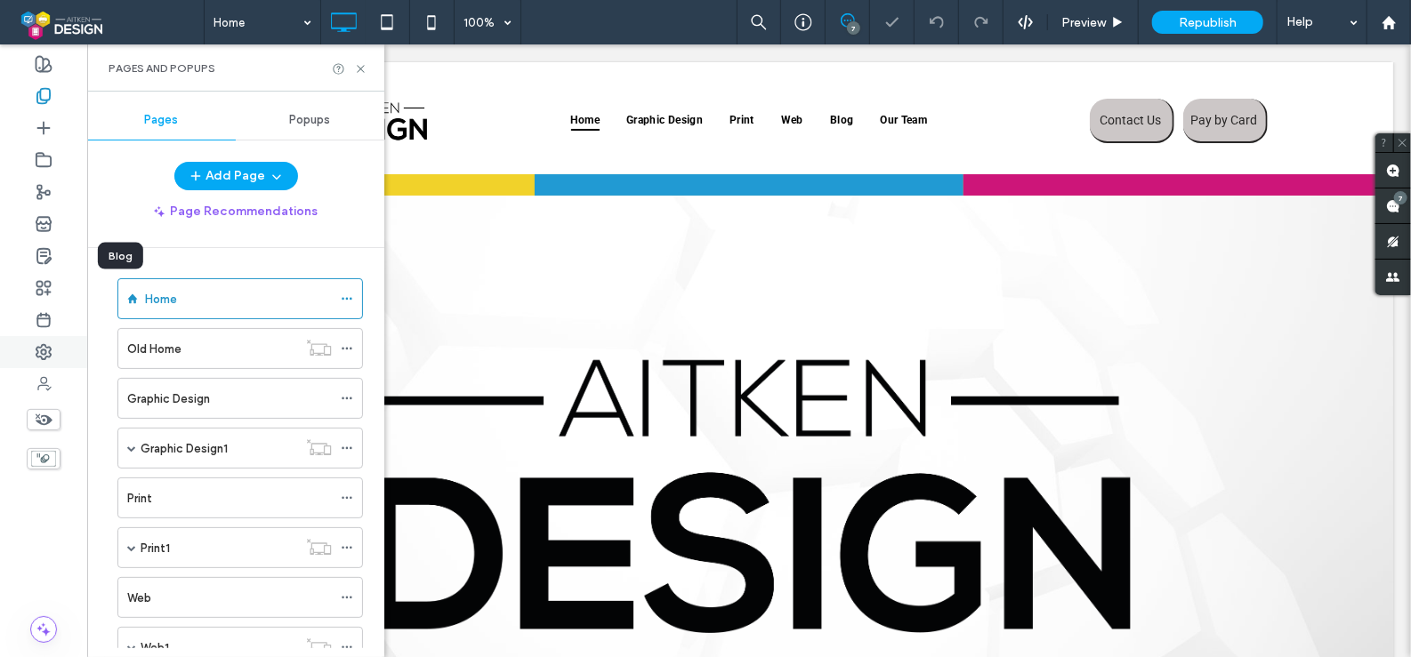
click at [52, 356] on icon at bounding box center [44, 352] width 18 height 18
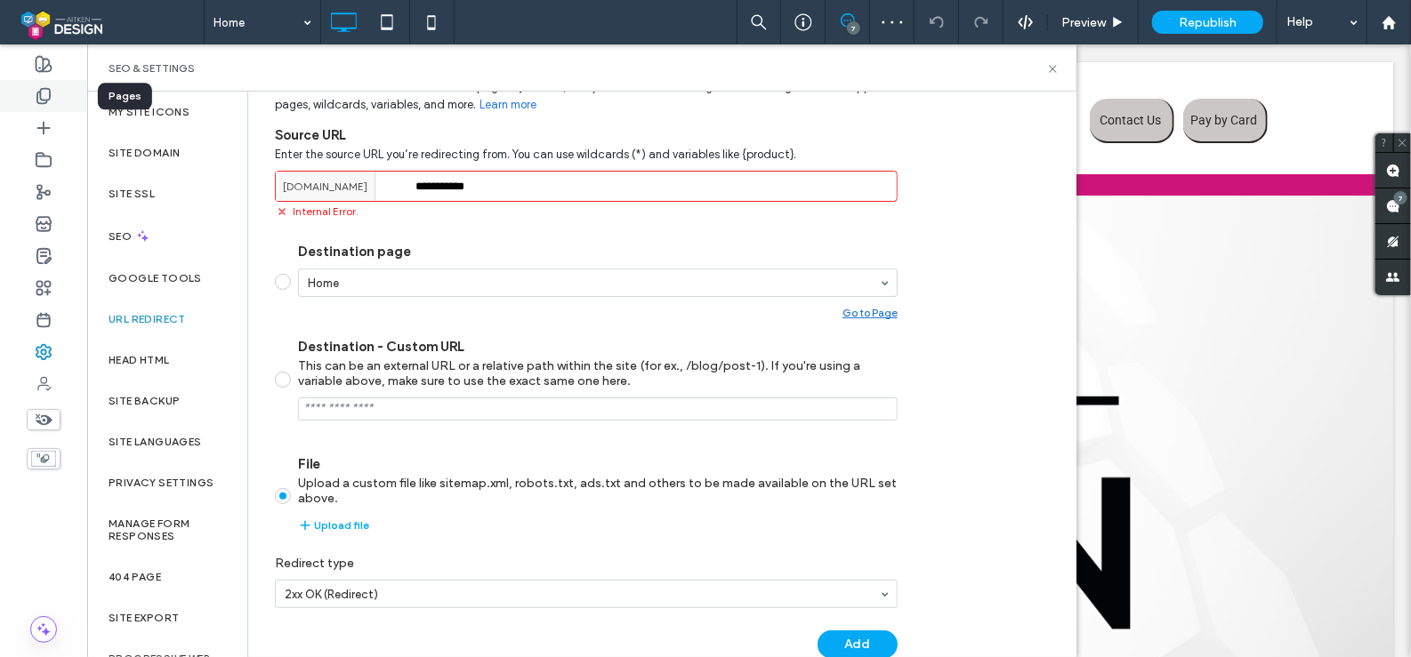
click at [51, 99] on icon at bounding box center [44, 96] width 18 height 18
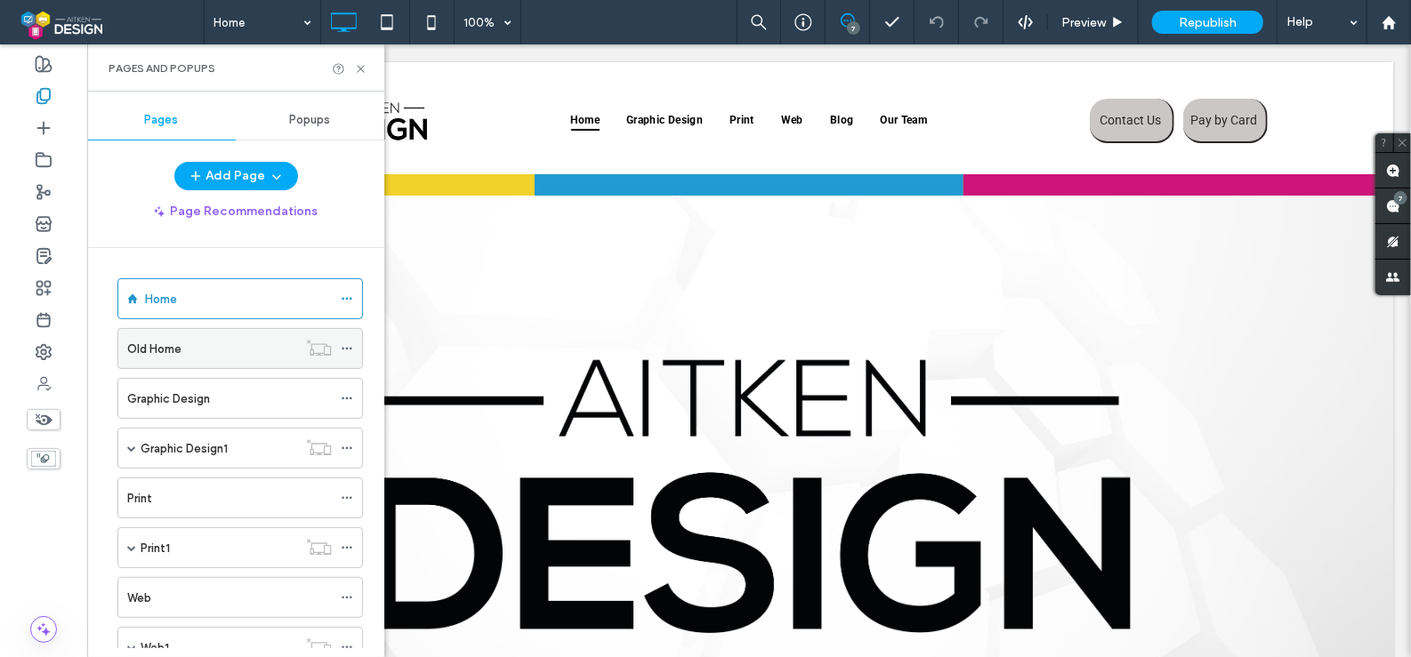
click at [221, 354] on div "Old Home" at bounding box center [212, 349] width 170 height 19
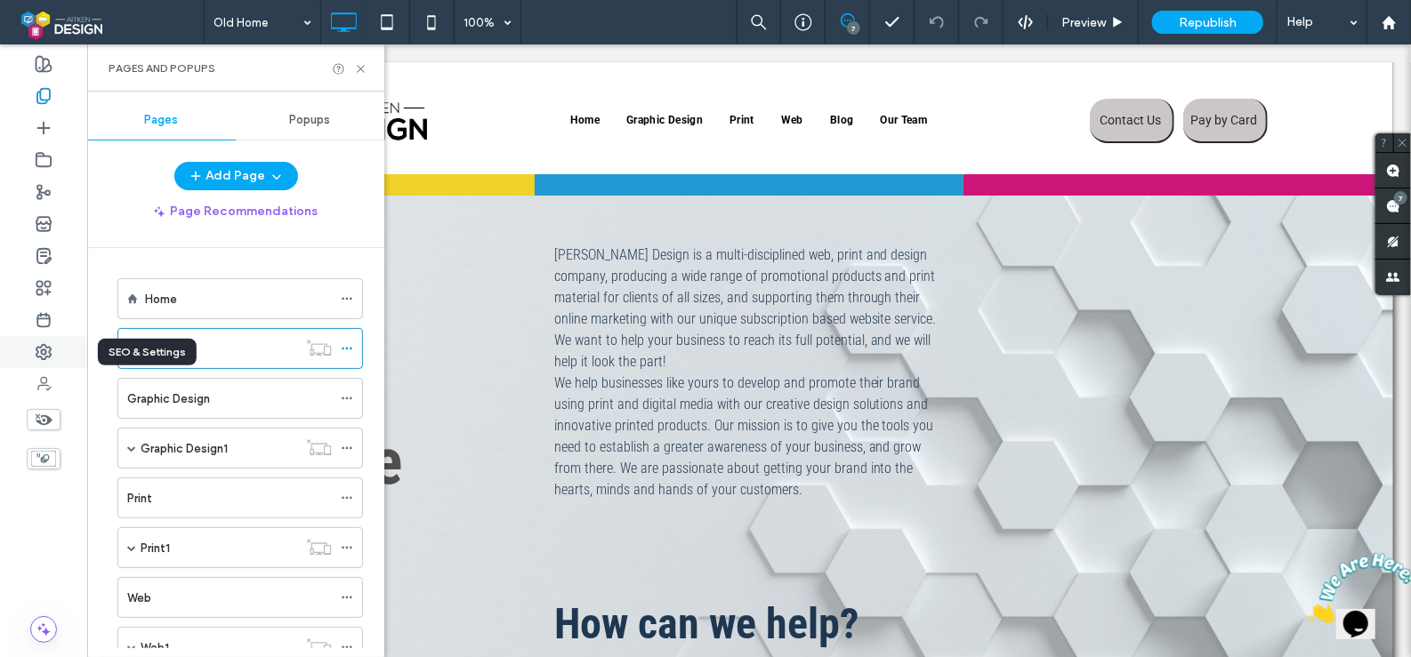
click at [51, 354] on use at bounding box center [43, 352] width 14 height 14
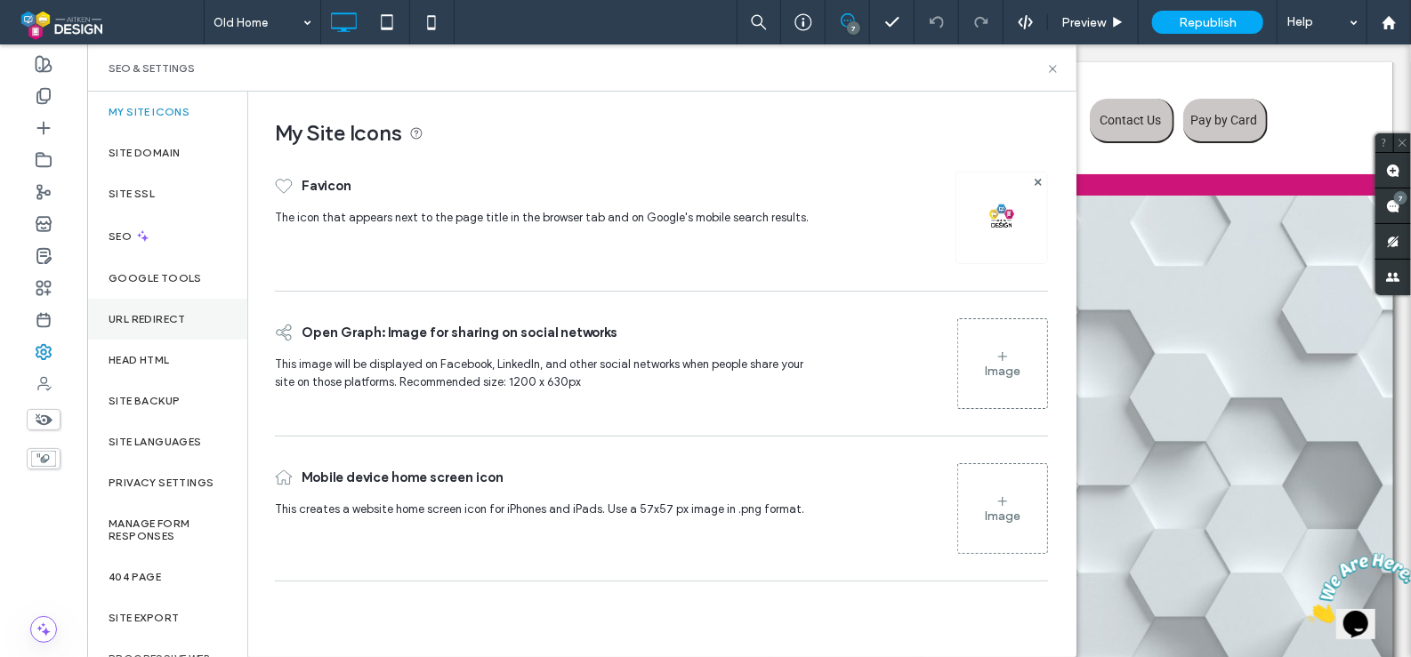
click at [167, 309] on div "URL Redirect" at bounding box center [167, 319] width 160 height 41
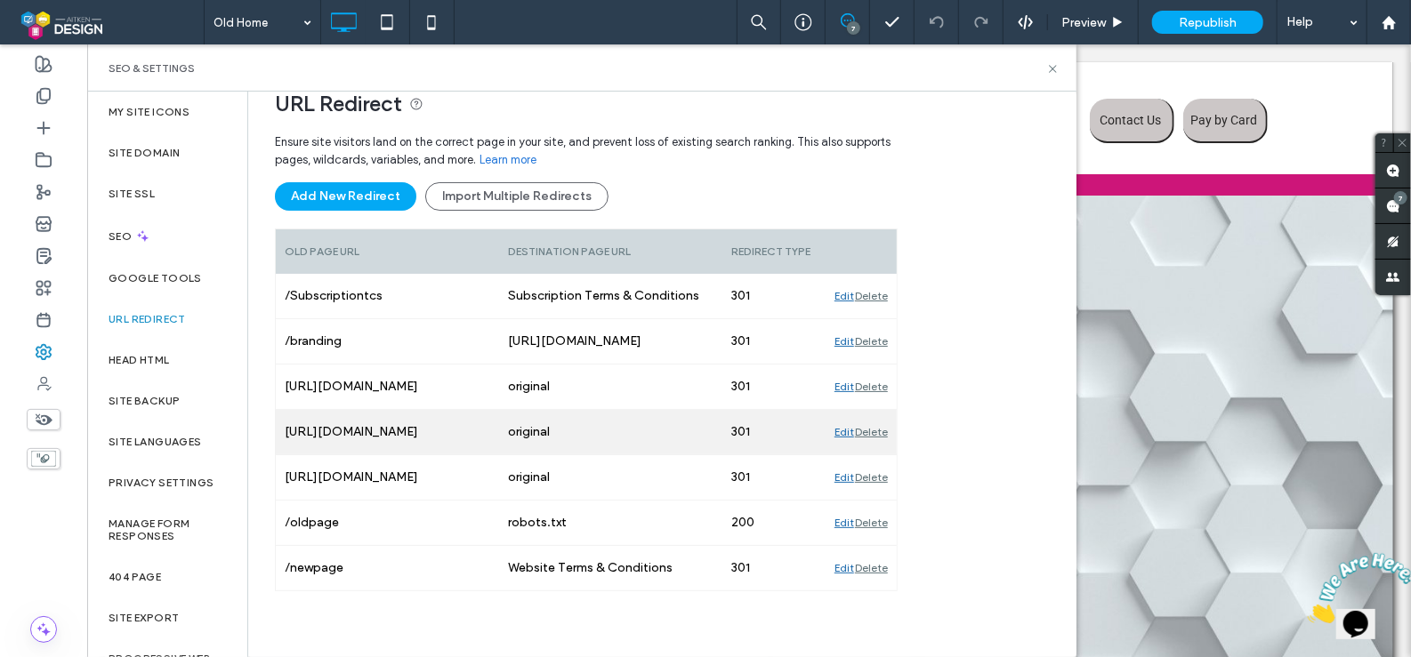
scroll to position [167, 0]
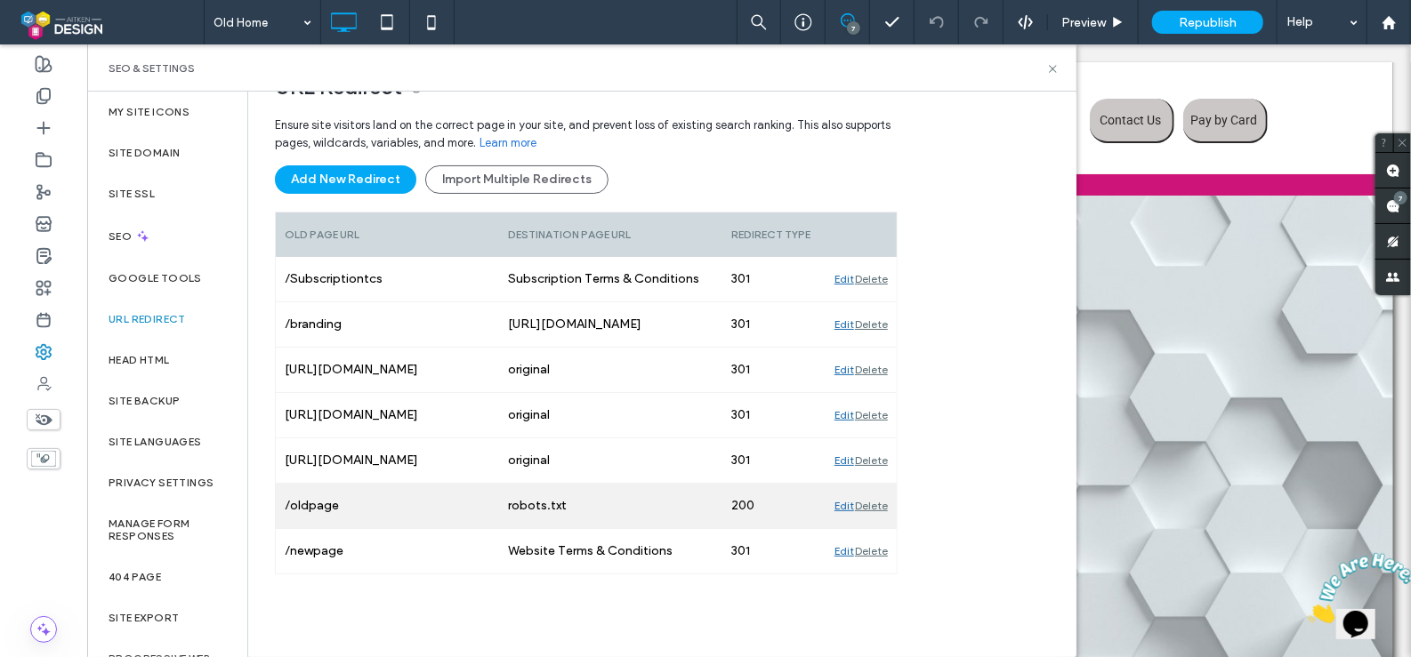
click at [873, 506] on div "Delete" at bounding box center [871, 506] width 33 height 44
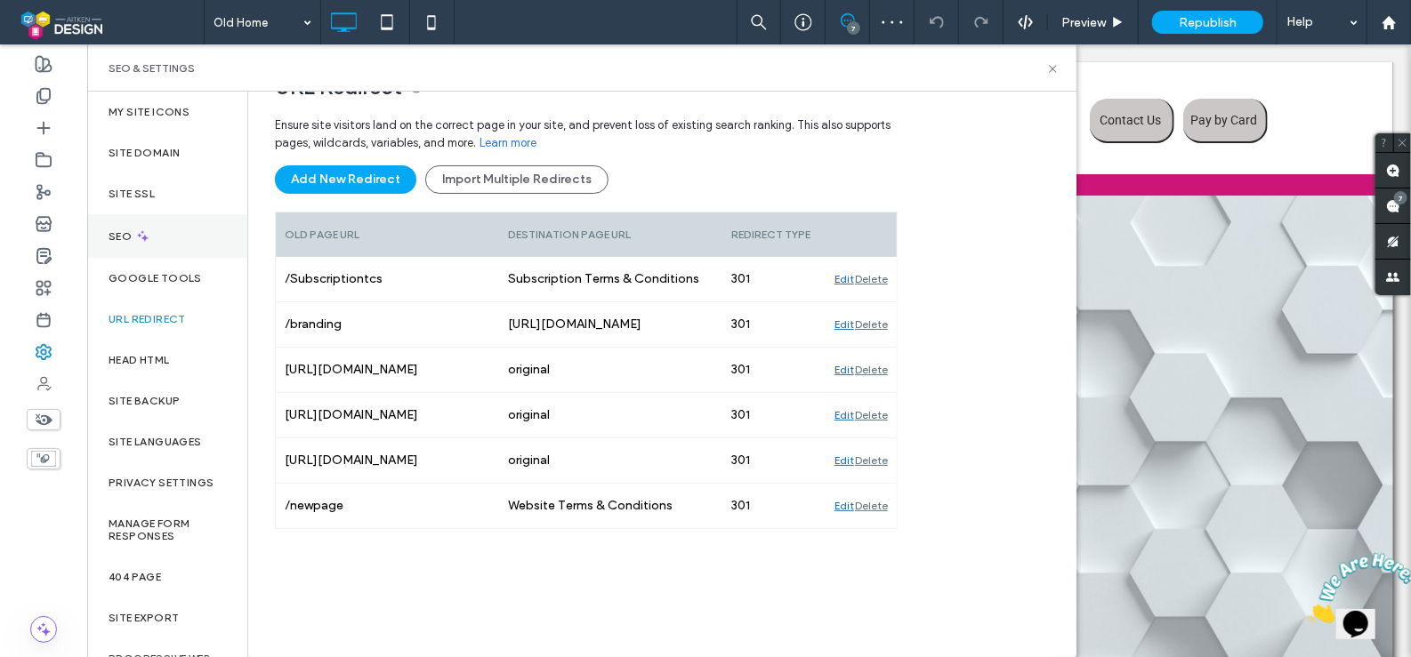
click at [143, 229] on icon at bounding box center [142, 236] width 15 height 15
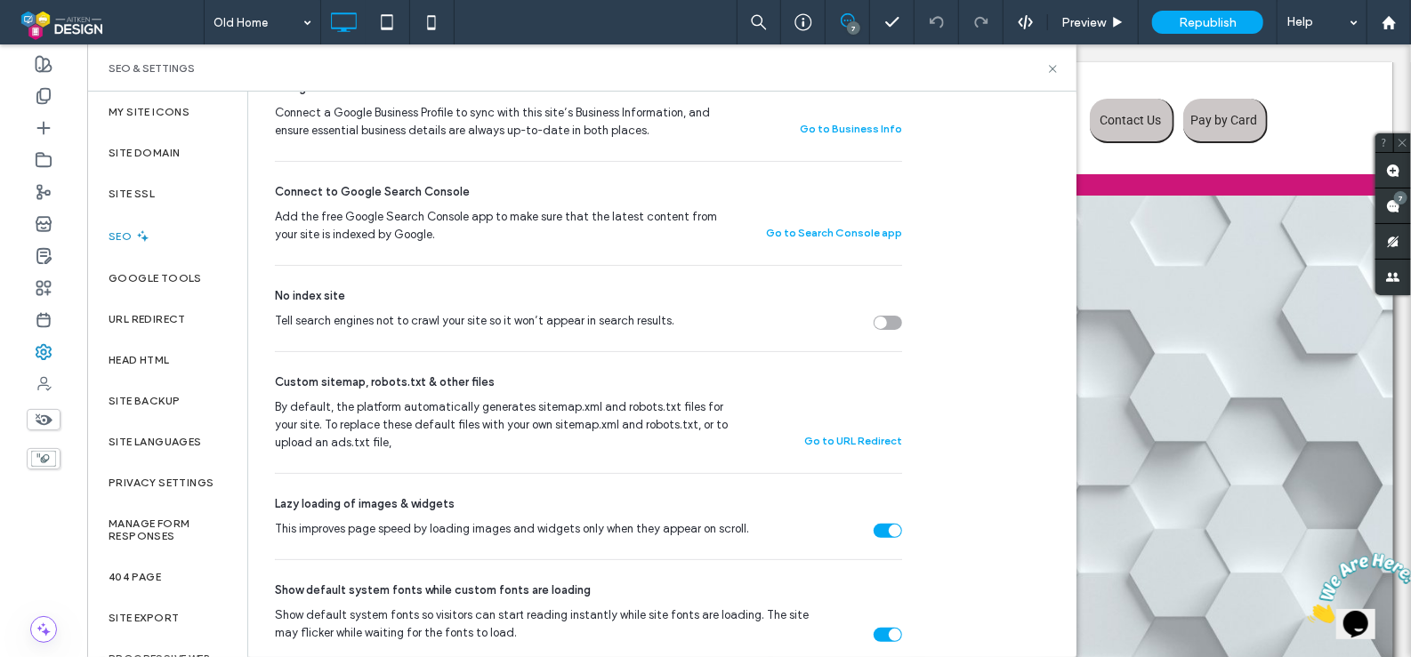
scroll to position [541, 0]
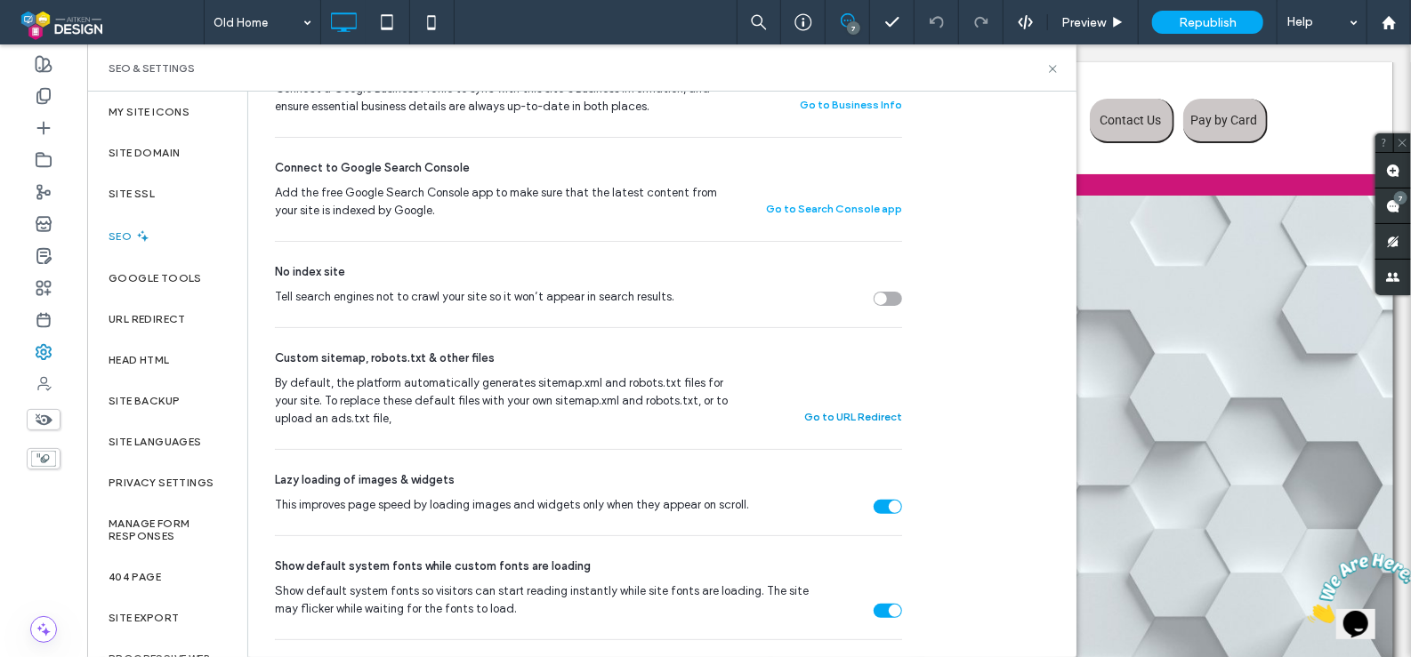
click at [853, 422] on button "Go to URL Redirect" at bounding box center [853, 416] width 98 height 21
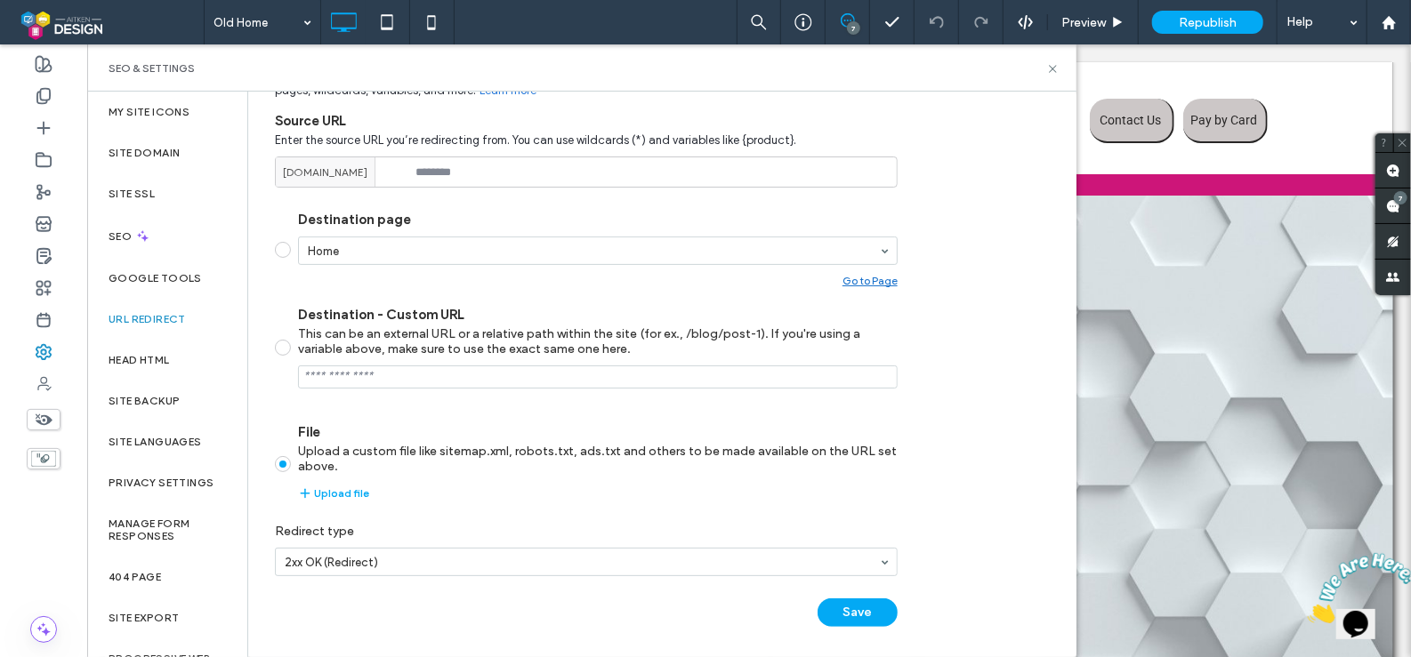
scroll to position [237, 0]
click at [335, 486] on button "Upload file" at bounding box center [333, 490] width 71 height 21
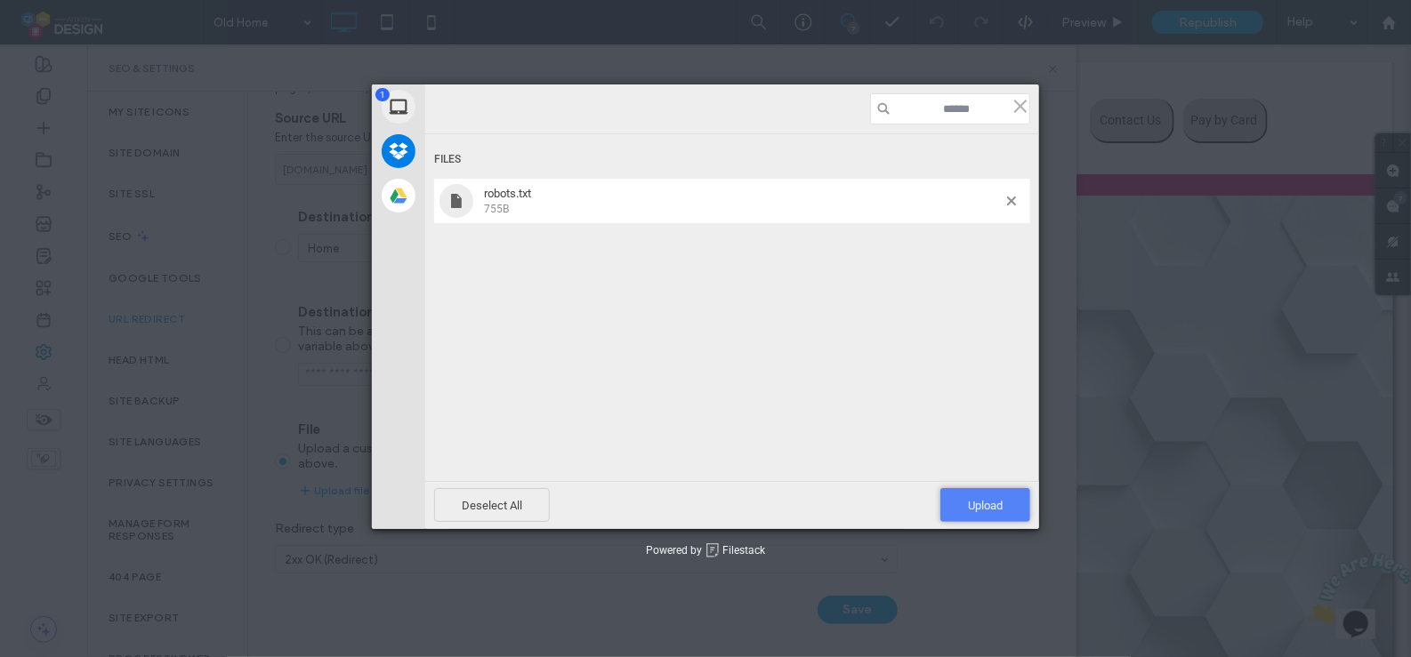
click at [992, 511] on span "Upload 1" at bounding box center [985, 505] width 35 height 13
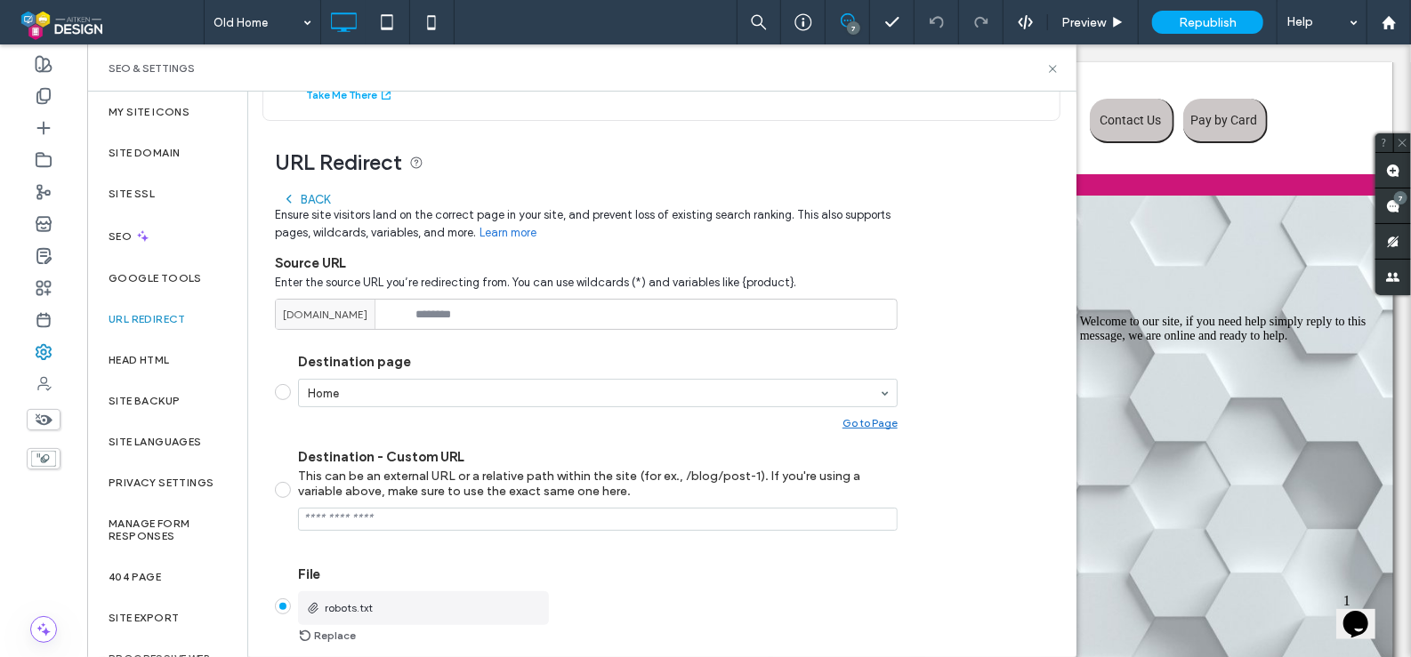
scroll to position [76, 0]
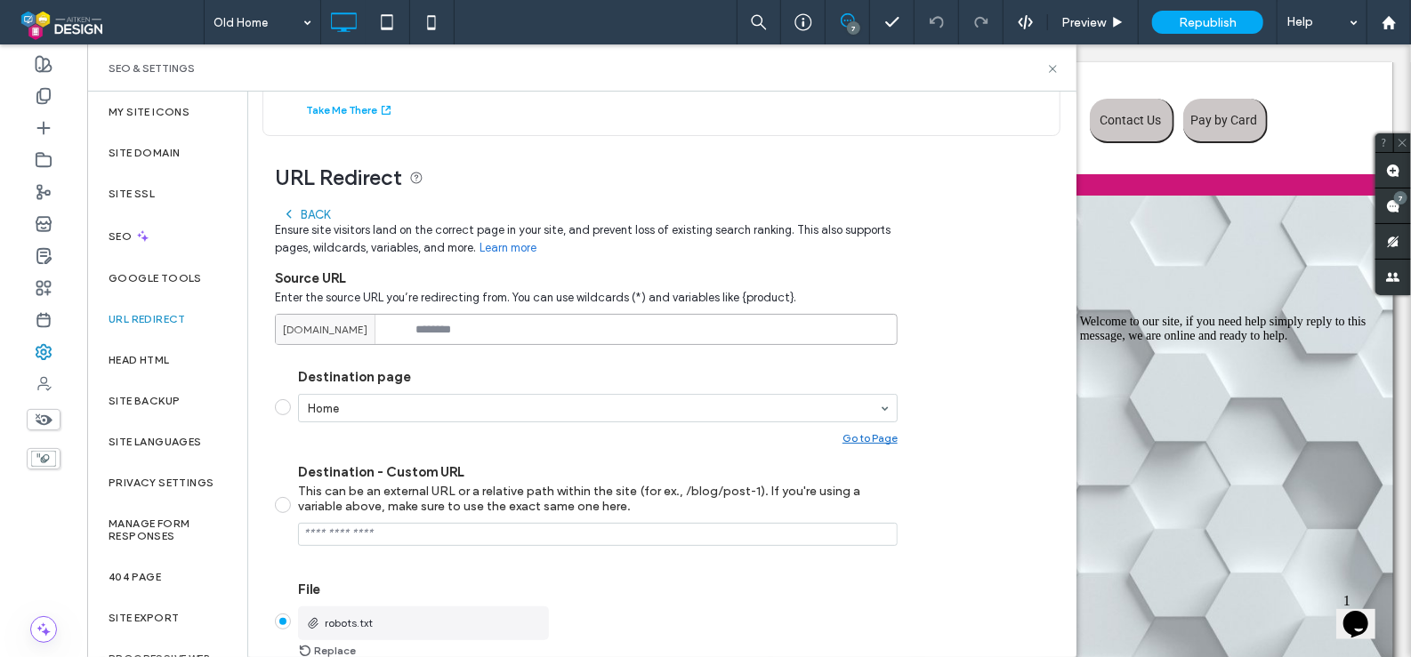
click at [459, 332] on input at bounding box center [586, 329] width 623 height 31
type input "**********"
click at [965, 318] on div "**********" at bounding box center [654, 469] width 813 height 666
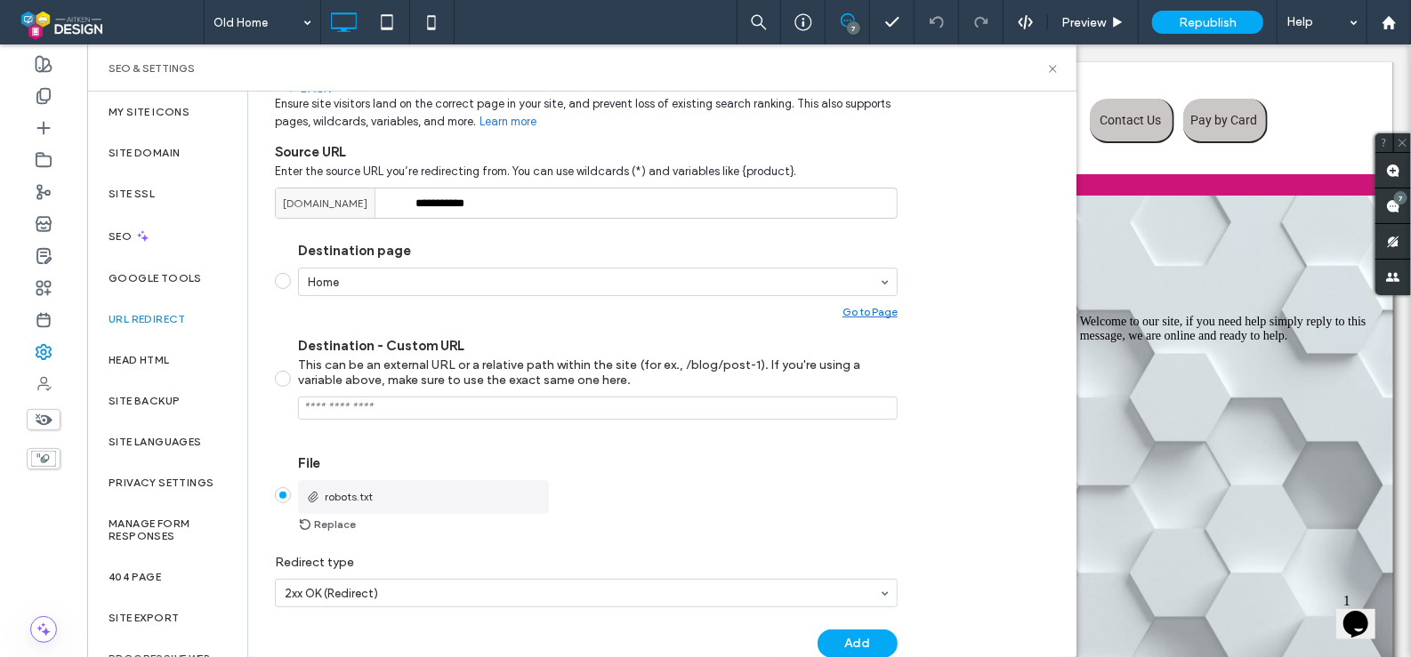
scroll to position [237, 0]
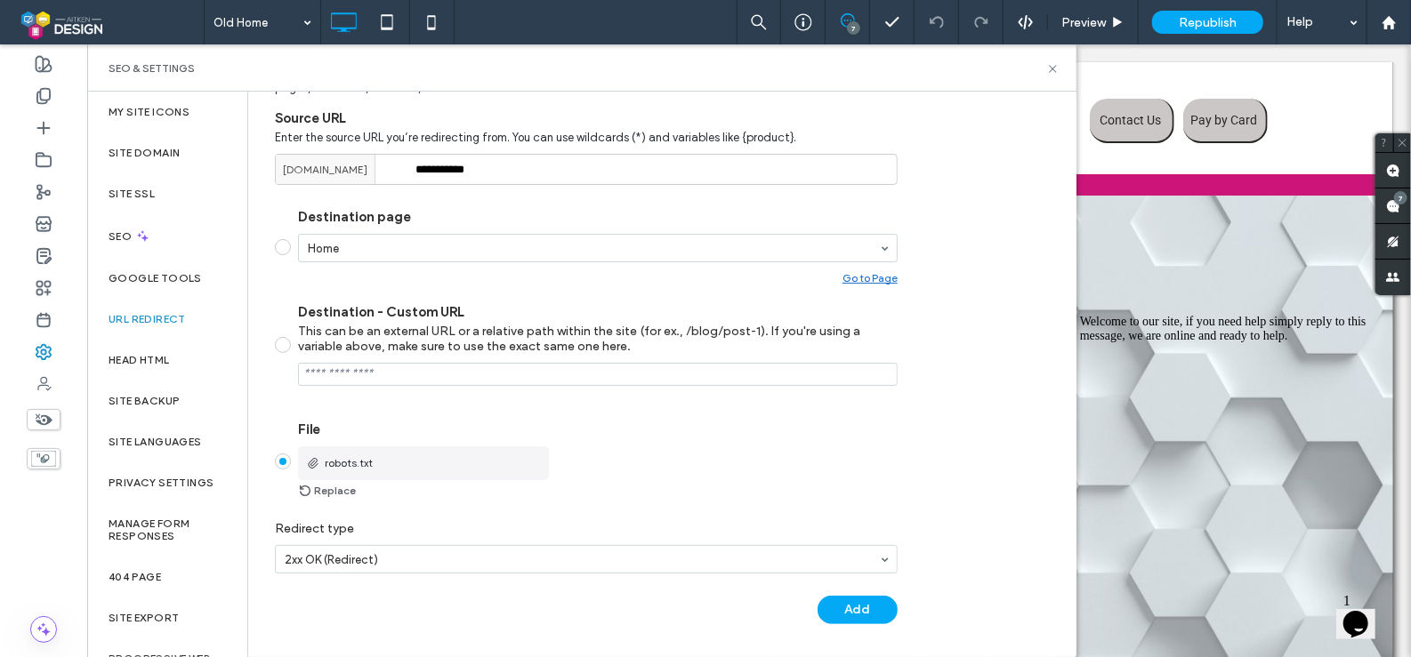
click at [847, 615] on button "Add" at bounding box center [857, 610] width 80 height 28
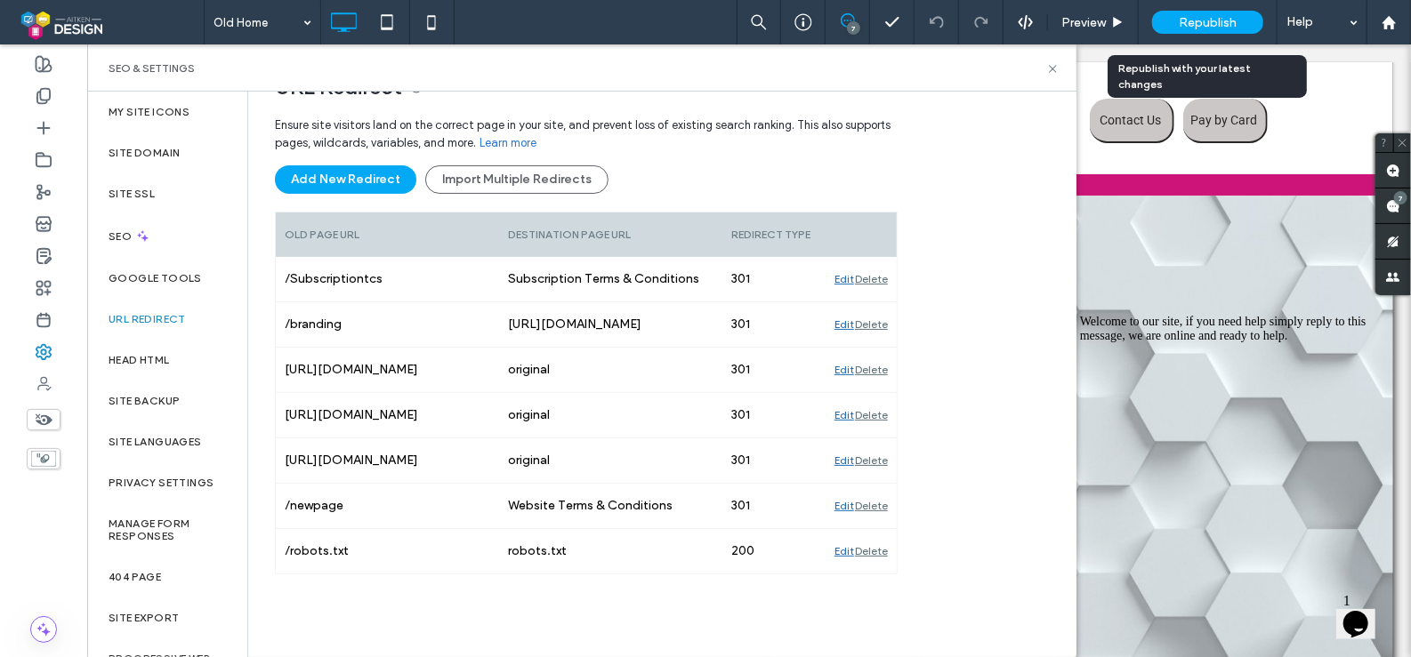
click at [1183, 11] on div "Republish" at bounding box center [1207, 22] width 111 height 23
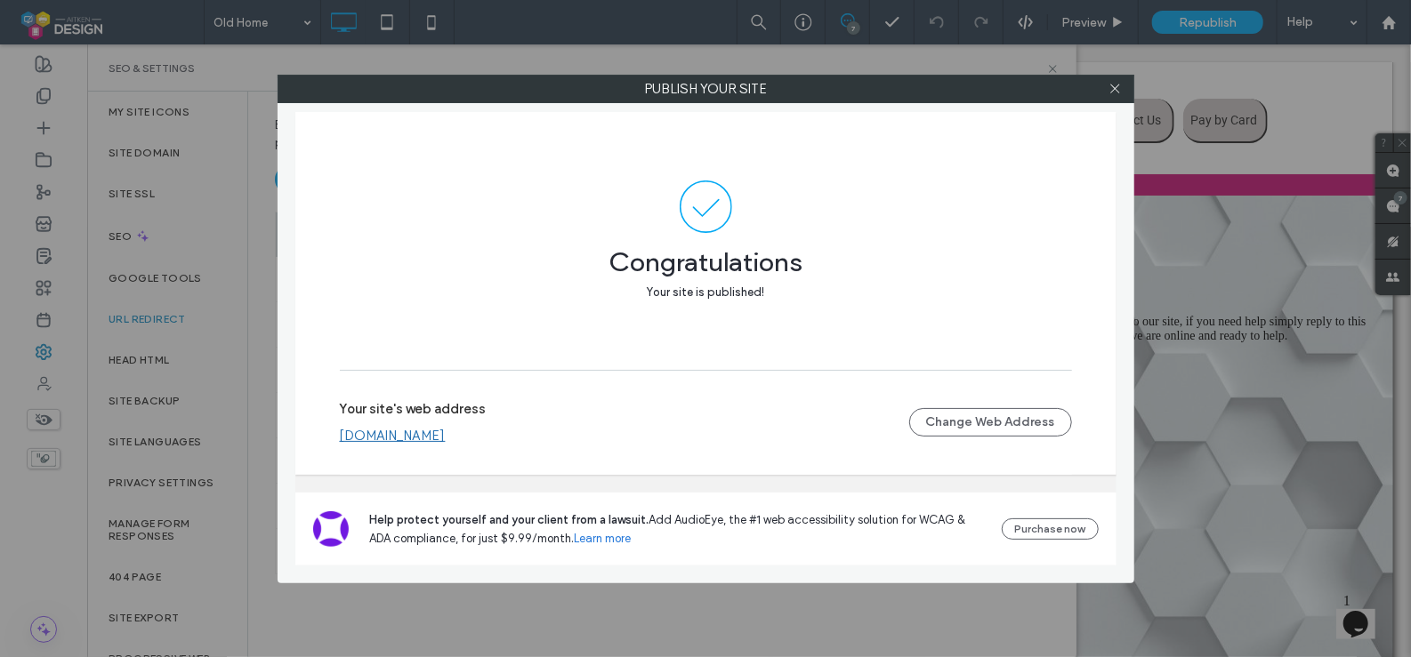
click at [446, 439] on link "[DOMAIN_NAME]" at bounding box center [393, 436] width 106 height 16
click at [1110, 87] on icon at bounding box center [1114, 88] width 13 height 13
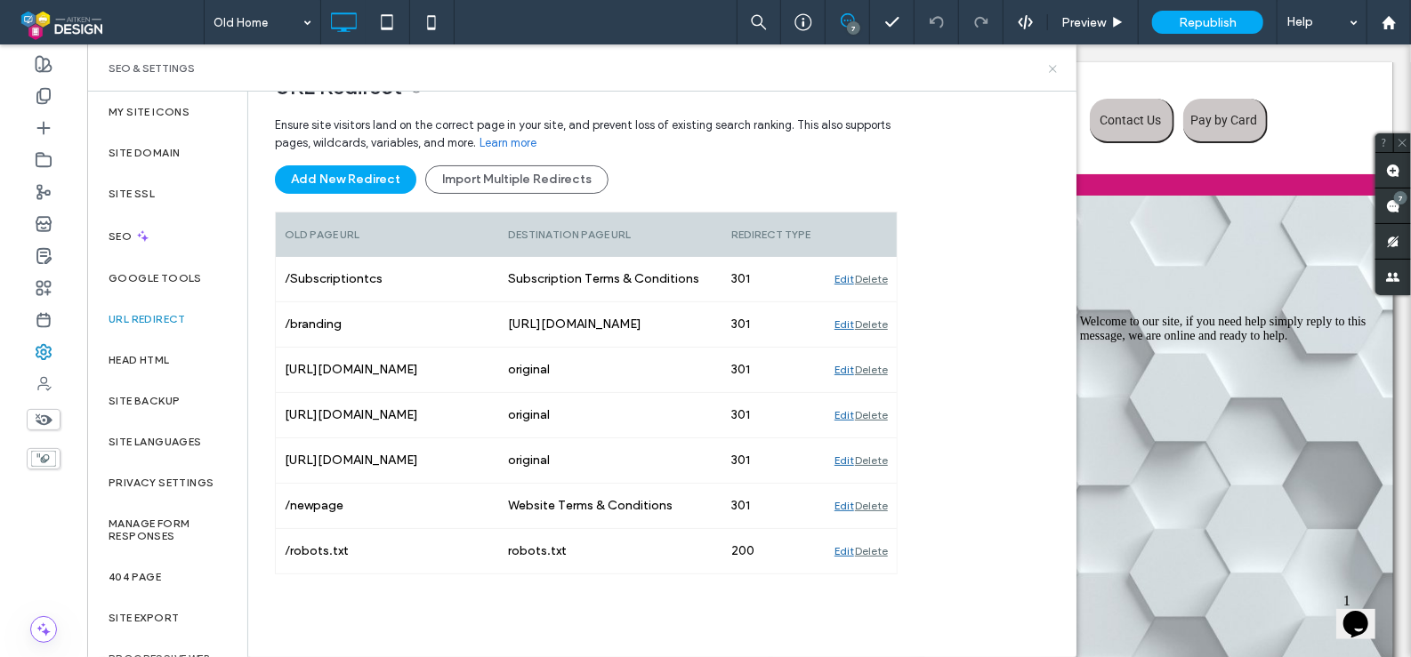
click at [1049, 69] on icon at bounding box center [1052, 68] width 13 height 13
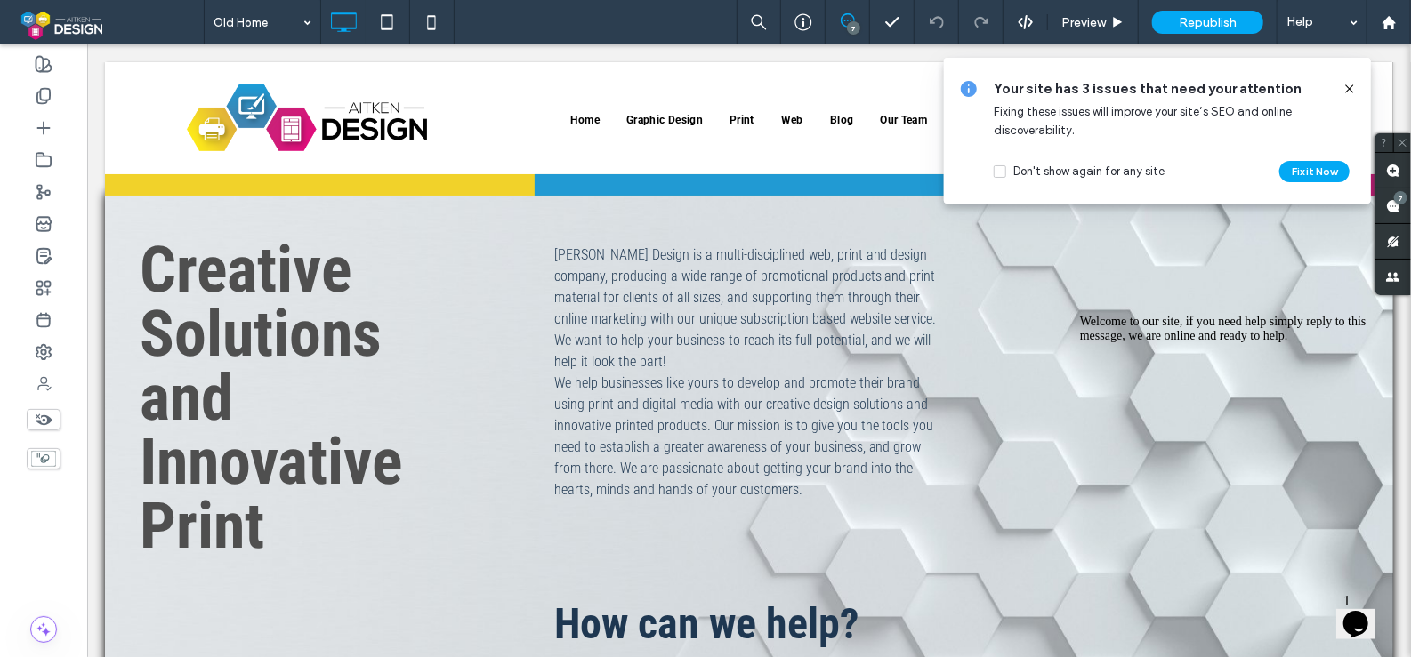
click at [1343, 86] on icon at bounding box center [1349, 89] width 14 height 14
